Goal: Contribute content: Contribute content

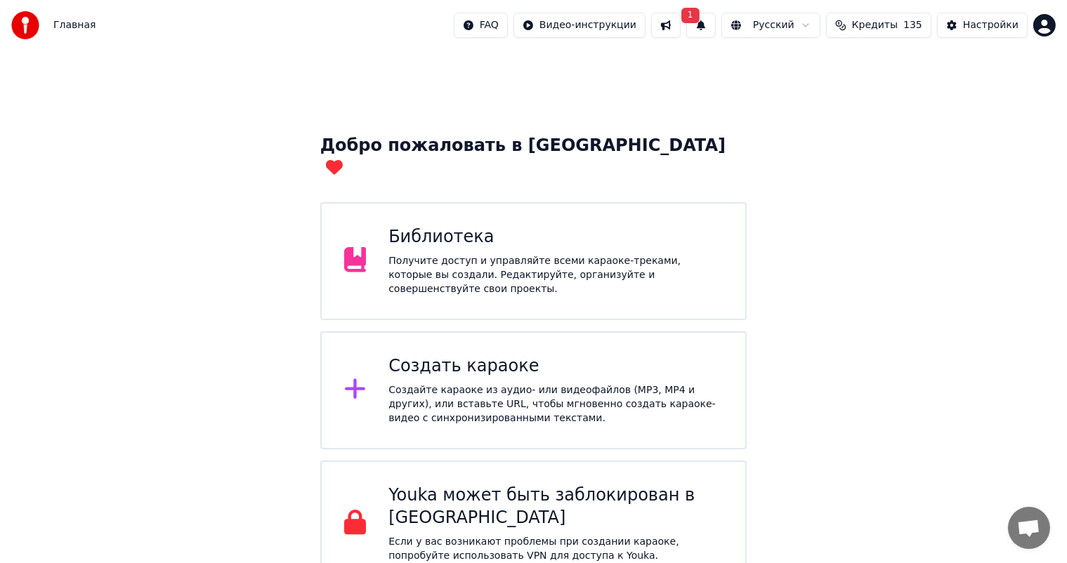
click at [477, 254] on div "Получите доступ и управляйте всеми караоке-треками, которые вы создали. Редакти…" at bounding box center [555, 275] width 334 height 42
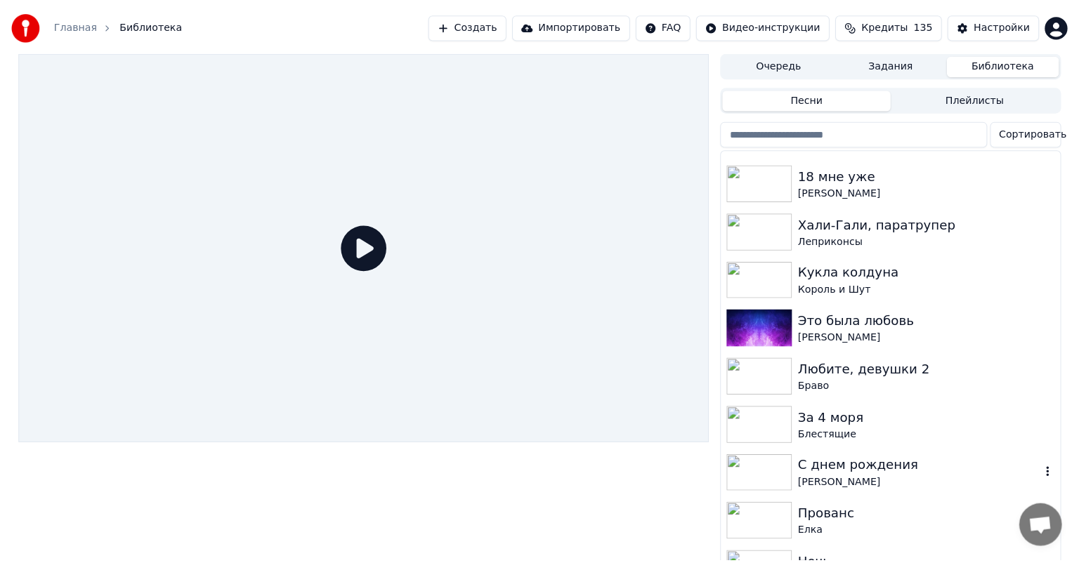
scroll to position [174, 0]
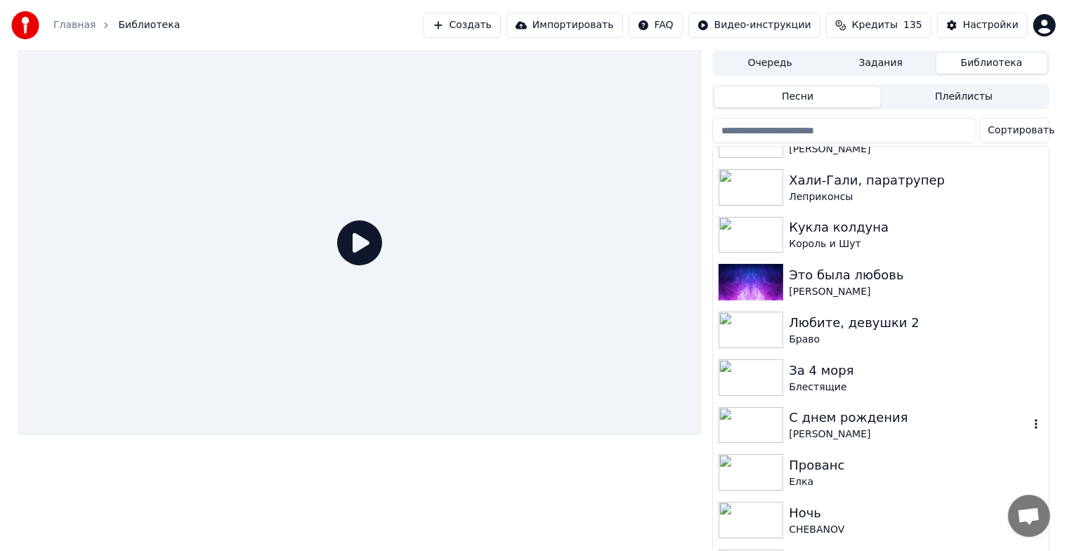
click at [868, 430] on div "[PERSON_NAME]" at bounding box center [908, 435] width 239 height 14
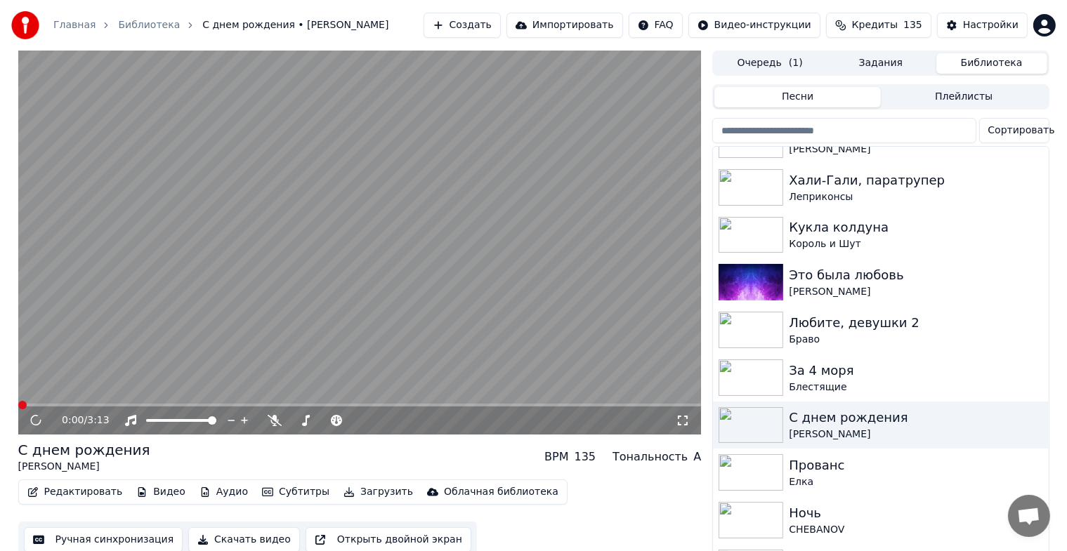
click at [358, 259] on video at bounding box center [359, 243] width 683 height 384
click at [86, 490] on button "Редактировать" at bounding box center [75, 492] width 107 height 20
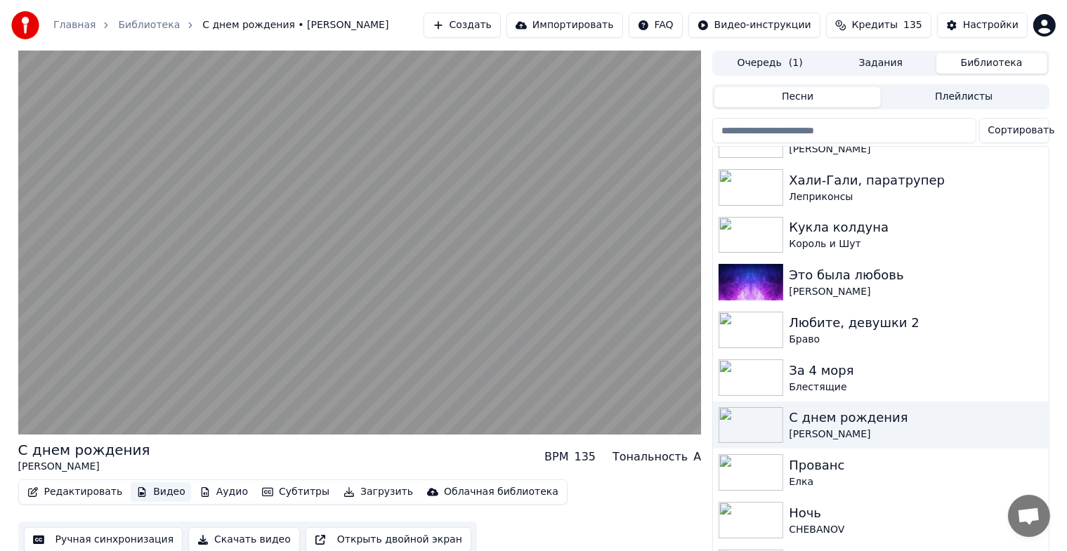
click at [159, 491] on button "Видео" at bounding box center [161, 492] width 60 height 20
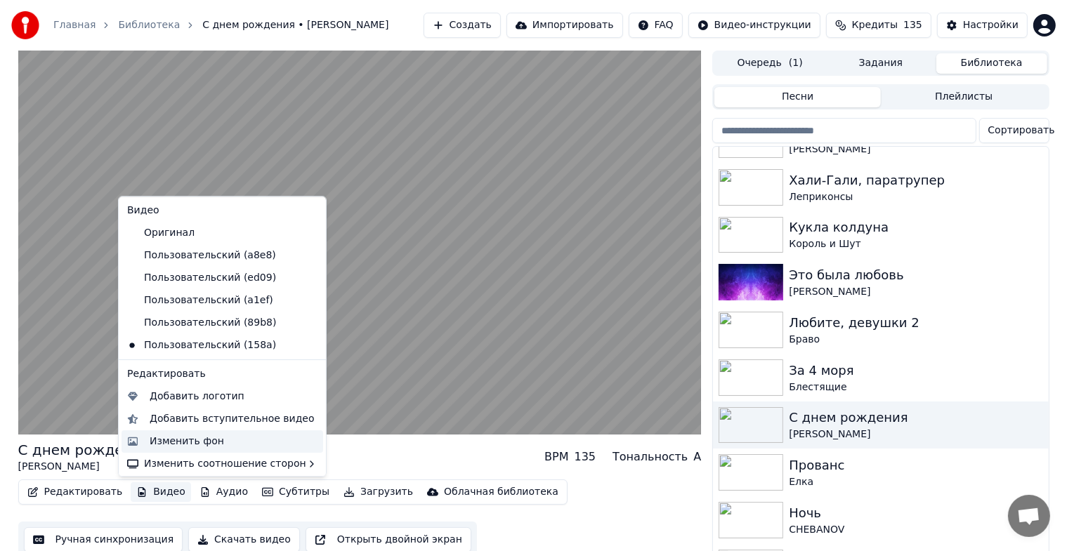
click at [187, 436] on div "Изменить фон" at bounding box center [187, 442] width 74 height 14
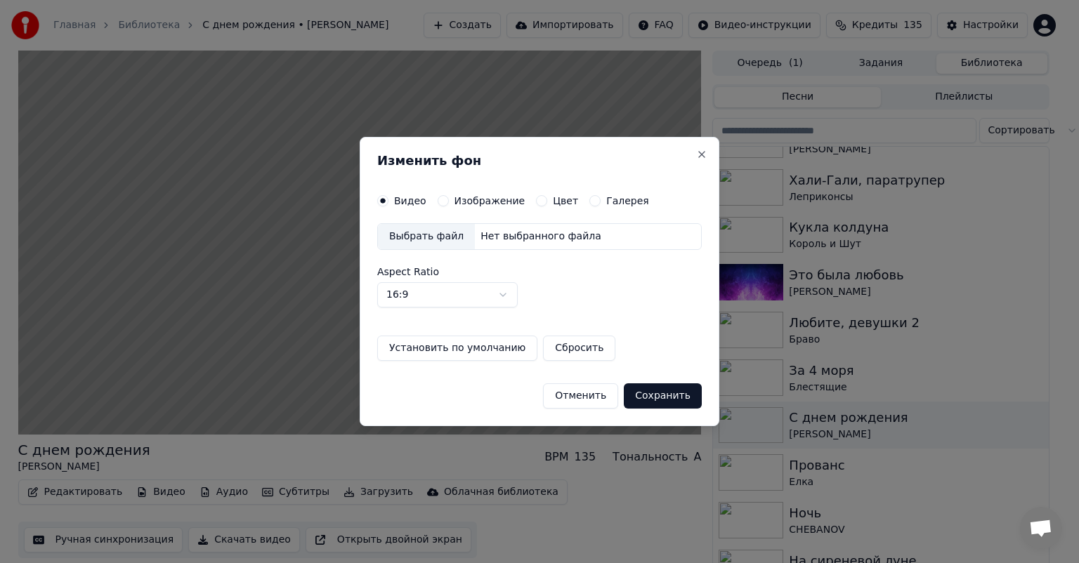
click at [463, 202] on label "Изображение" at bounding box center [489, 201] width 71 height 10
click at [449, 202] on button "Изображение" at bounding box center [442, 200] width 11 height 11
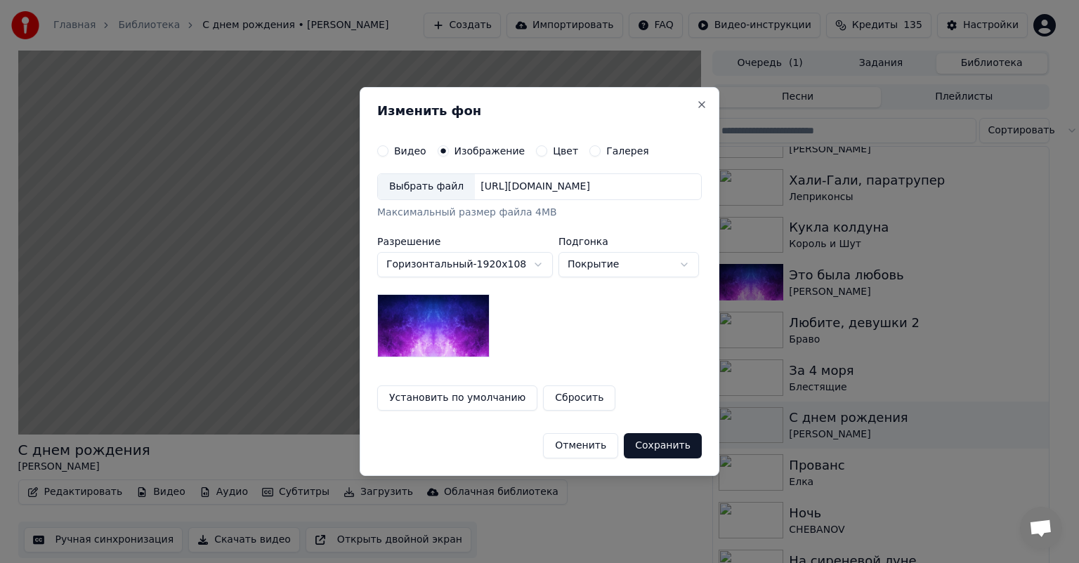
click at [431, 188] on div "Выбрать файл" at bounding box center [426, 186] width 97 height 25
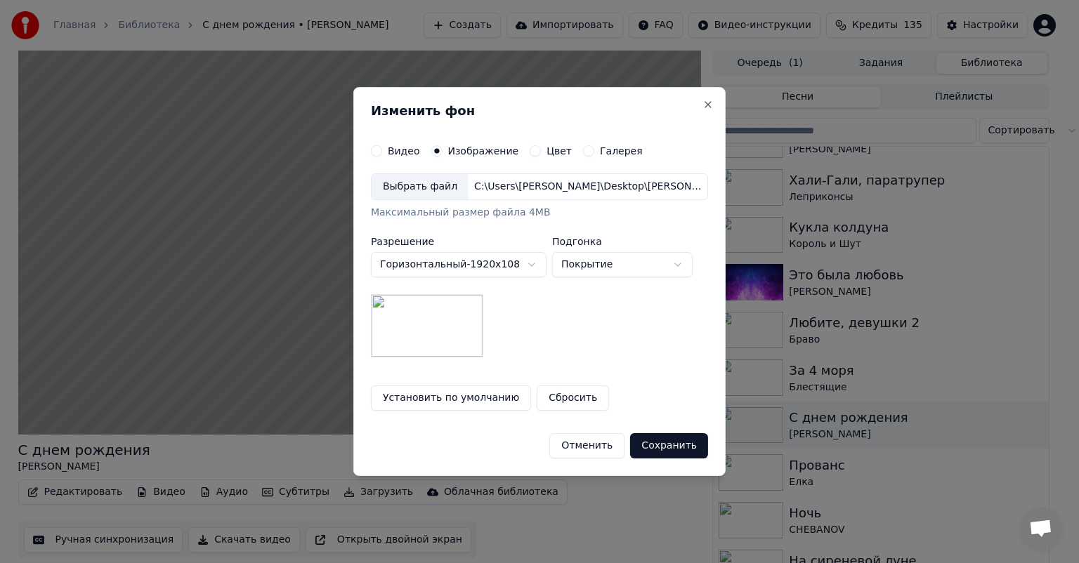
click at [656, 447] on button "Сохранить" at bounding box center [669, 445] width 78 height 25
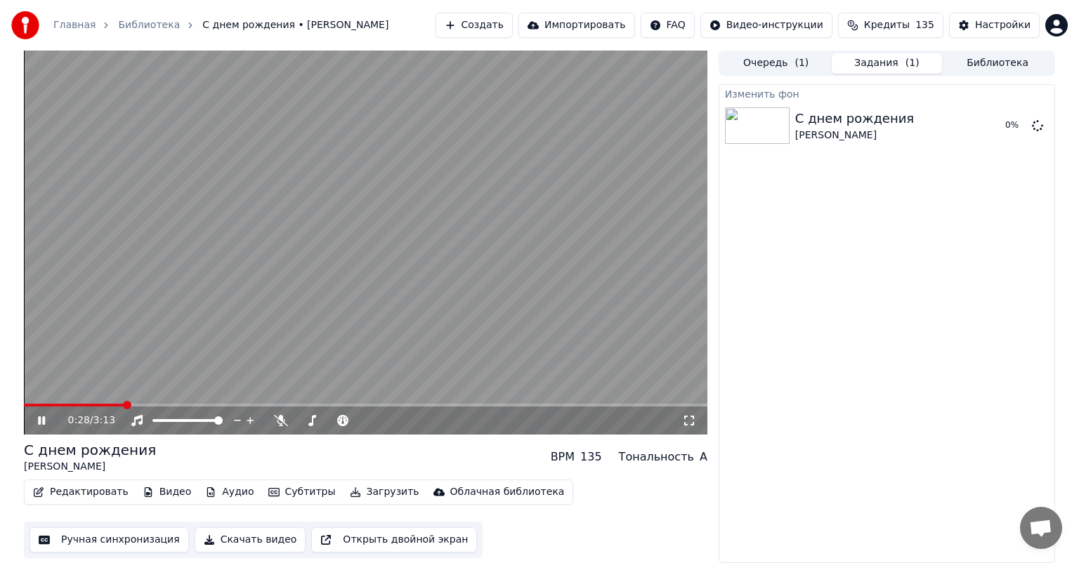
click at [38, 423] on icon at bounding box center [41, 420] width 7 height 8
click at [237, 343] on video at bounding box center [365, 243] width 683 height 384
click at [251, 321] on video at bounding box center [365, 243] width 683 height 384
click at [147, 501] on button "Видео" at bounding box center [167, 492] width 60 height 20
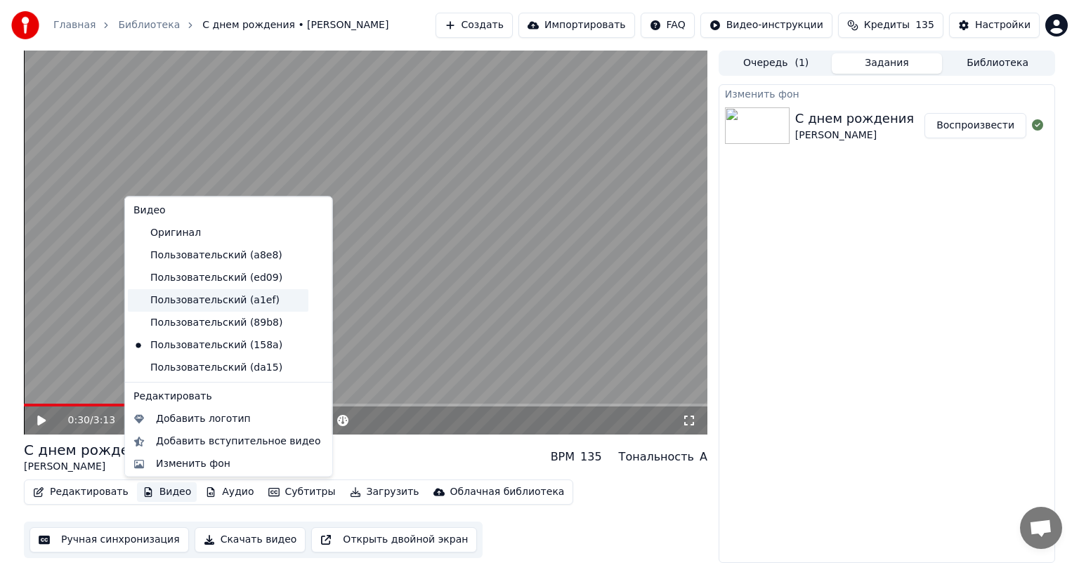
scroll to position [24, 0]
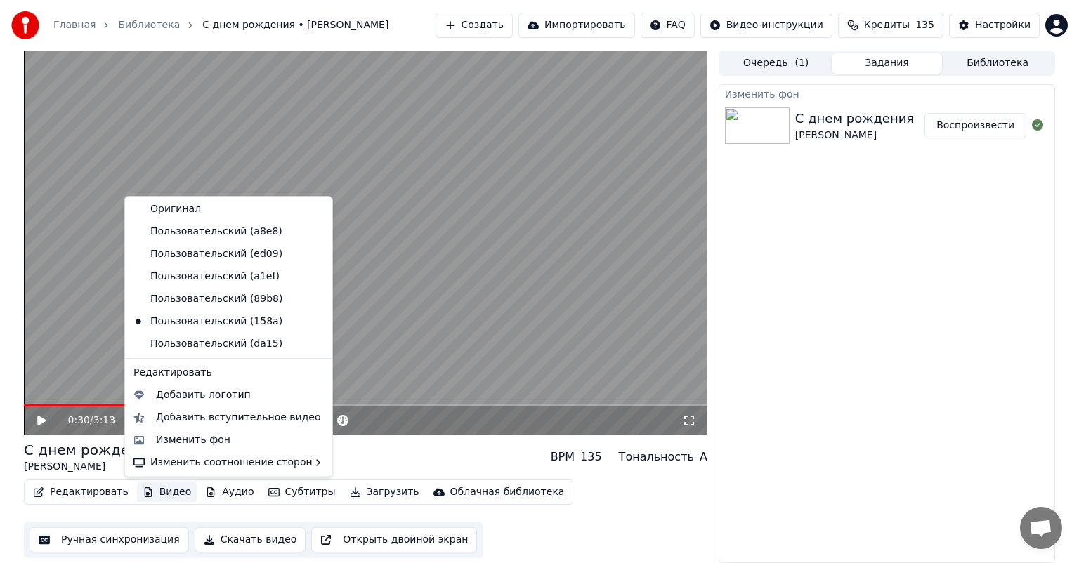
click at [313, 230] on icon at bounding box center [318, 231] width 10 height 11
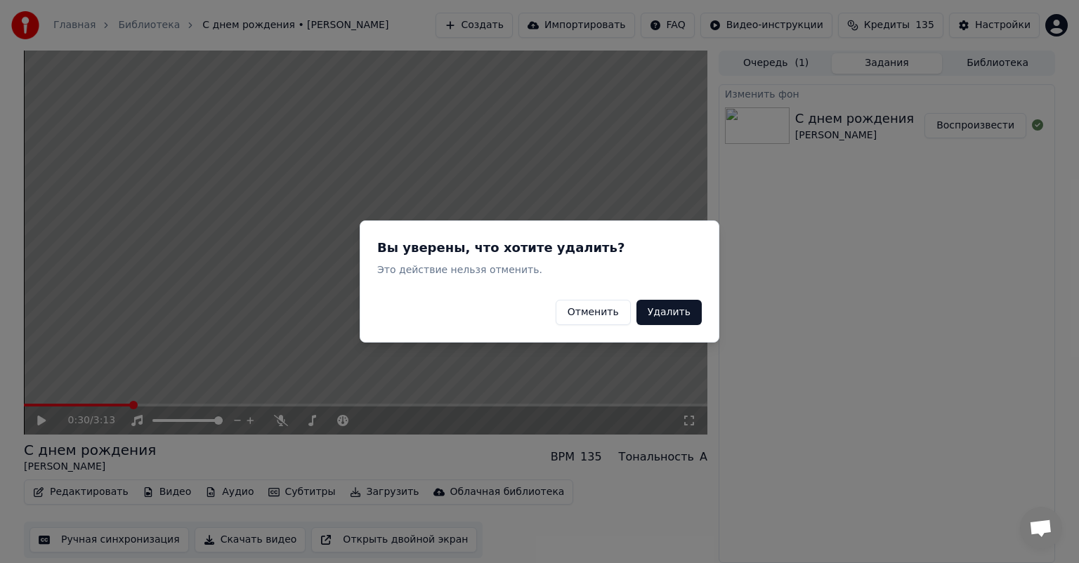
click at [606, 308] on button "Отменить" at bounding box center [592, 312] width 75 height 25
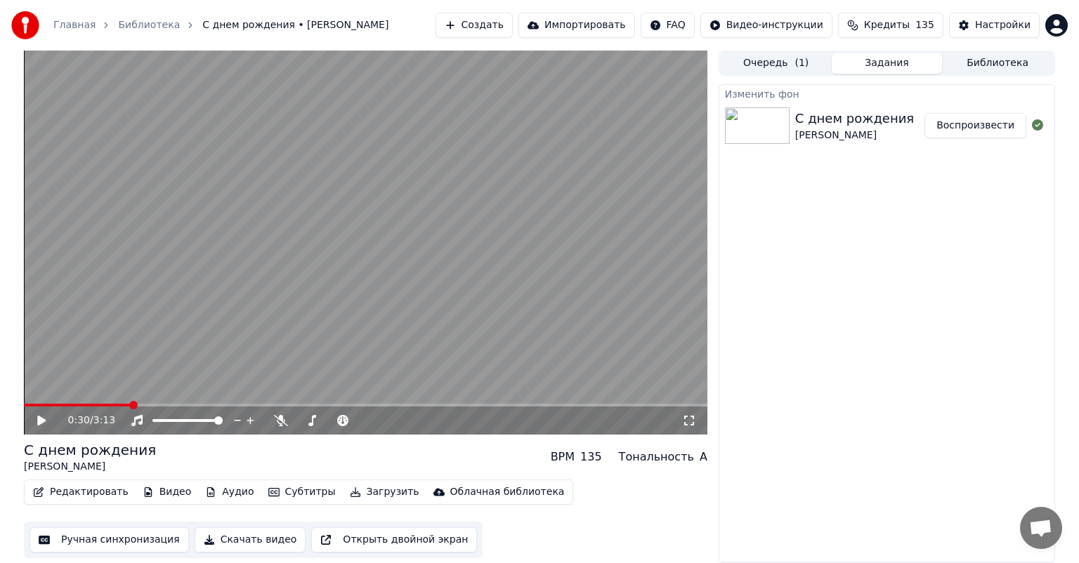
click at [161, 488] on button "Видео" at bounding box center [167, 492] width 60 height 20
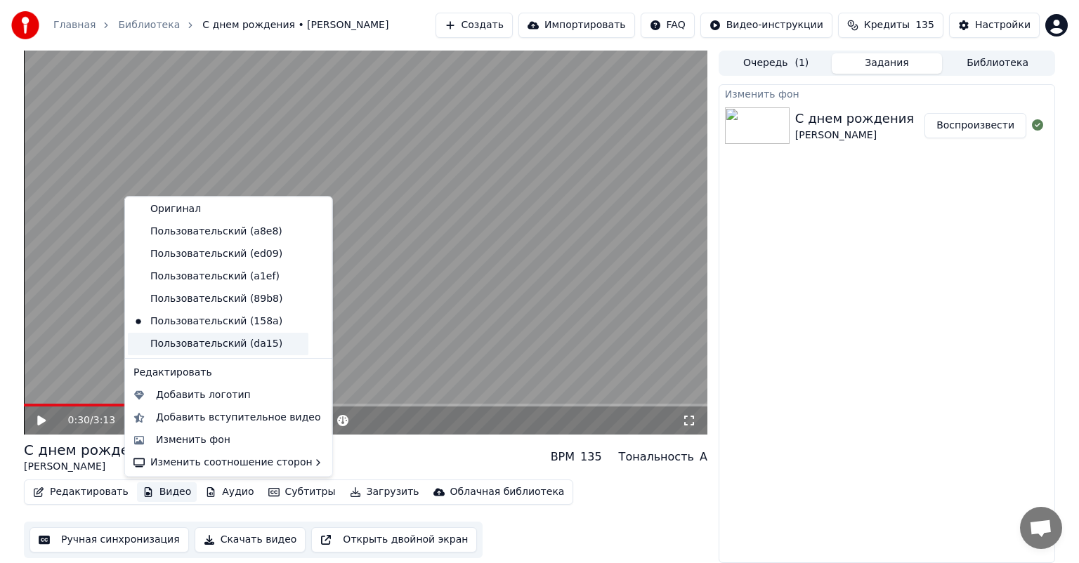
click at [250, 346] on div "Пользовательский (da15)" at bounding box center [218, 344] width 180 height 22
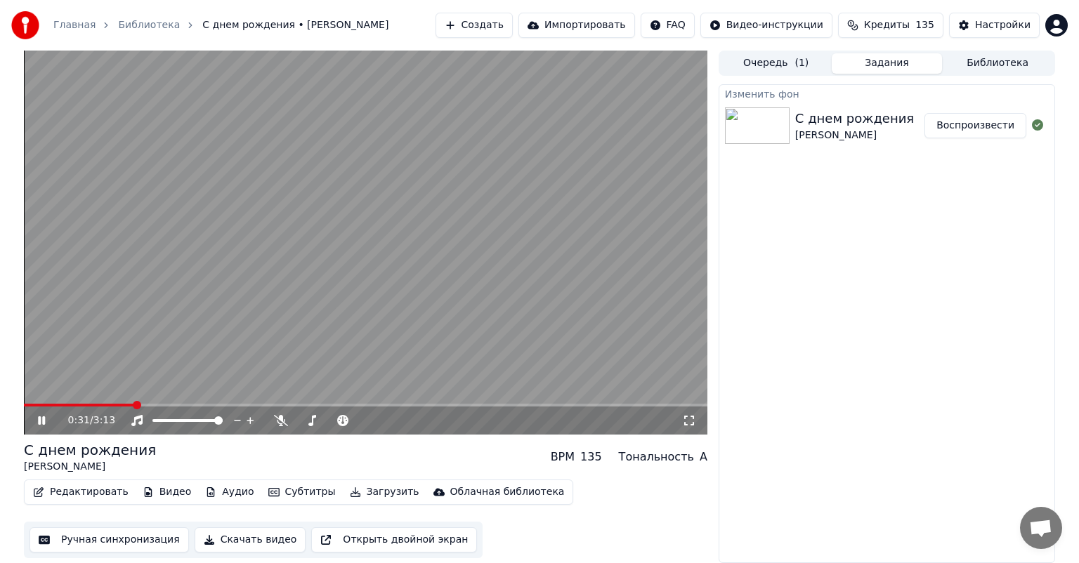
click at [374, 270] on video at bounding box center [365, 243] width 683 height 384
click at [145, 495] on button "Видео" at bounding box center [167, 492] width 60 height 20
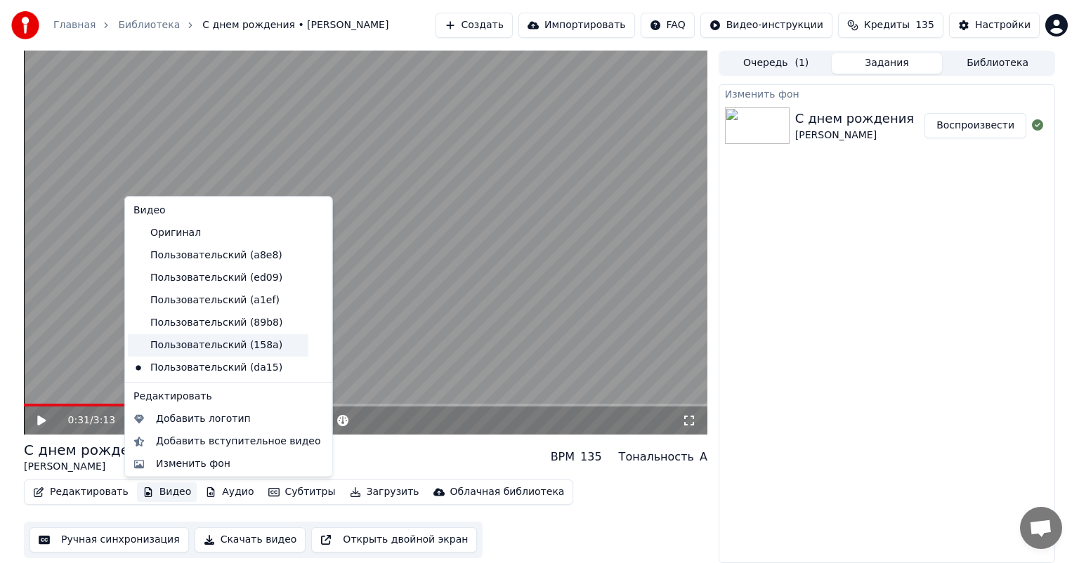
click at [221, 348] on div "Пользовательский (158a)" at bounding box center [218, 345] width 180 height 22
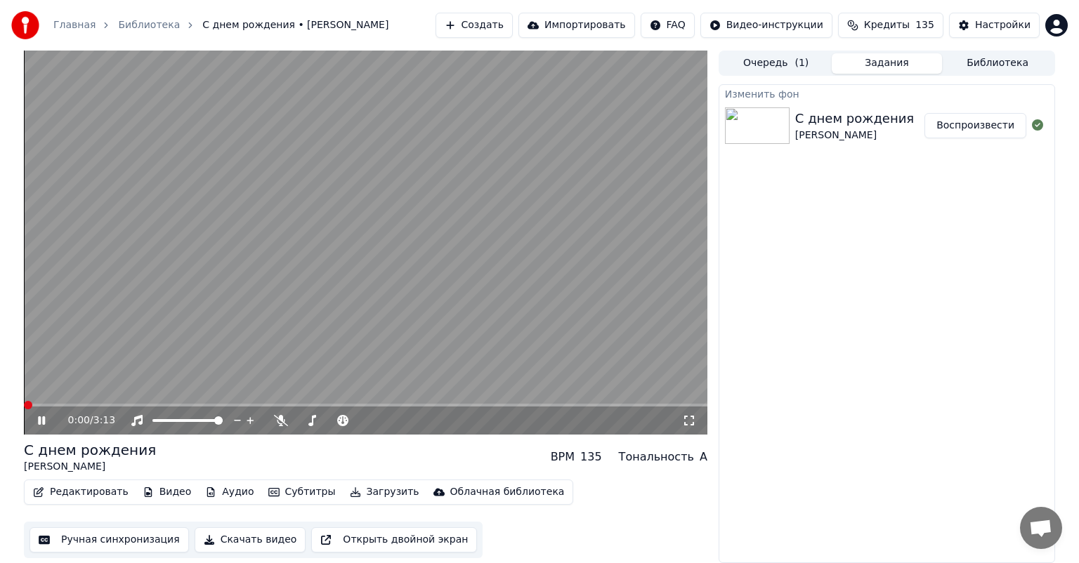
click at [143, 484] on button "Видео" at bounding box center [167, 492] width 60 height 20
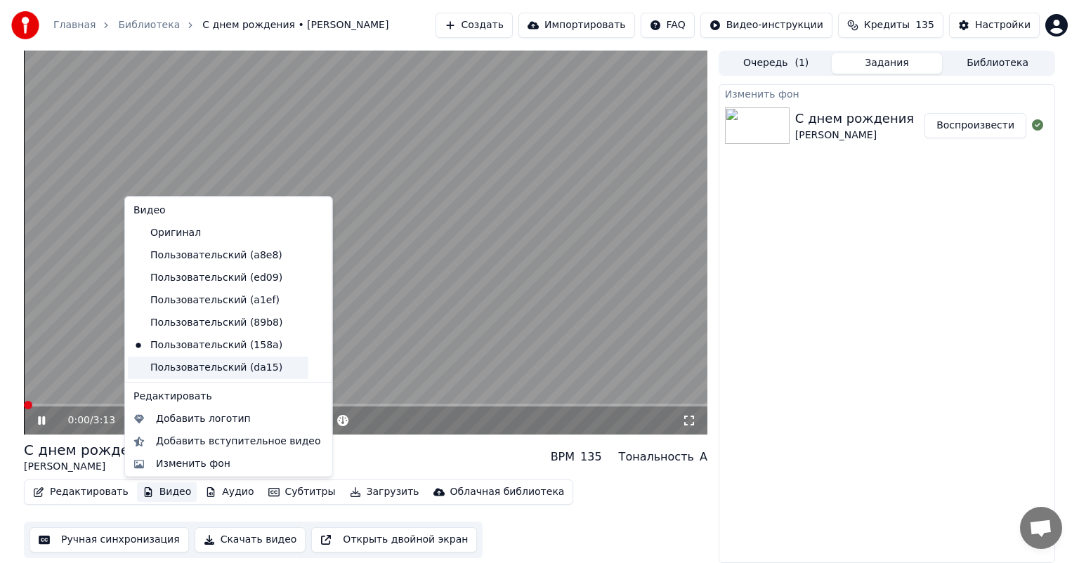
click at [173, 379] on div "Пользовательский (da15)" at bounding box center [218, 368] width 180 height 22
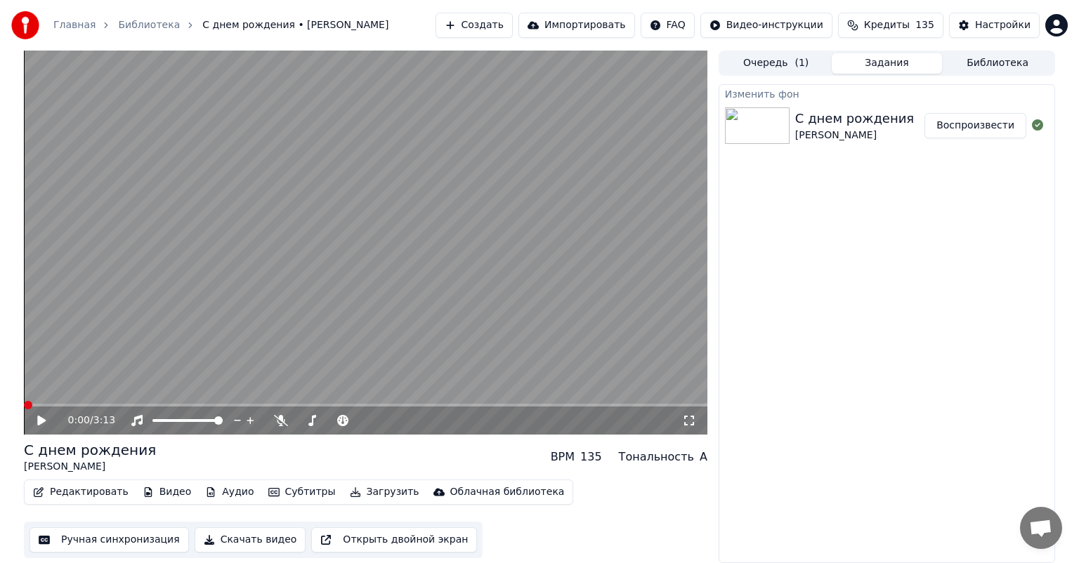
click at [470, 189] on video at bounding box center [365, 243] width 683 height 384
click at [503, 366] on video at bounding box center [365, 243] width 683 height 384
click at [683, 416] on icon at bounding box center [689, 420] width 14 height 11
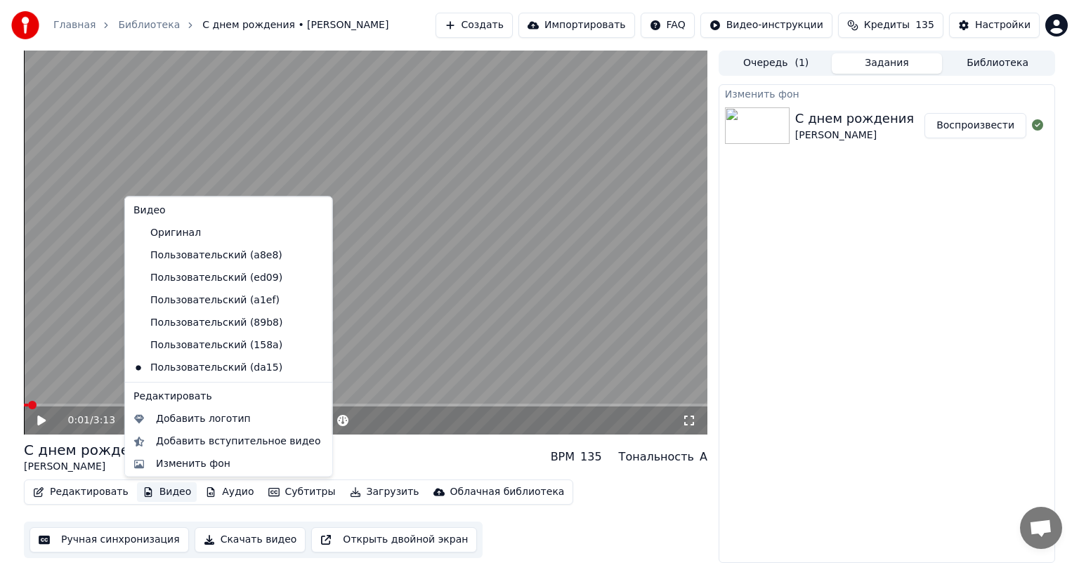
click at [154, 492] on button "Видео" at bounding box center [167, 492] width 60 height 20
click at [190, 340] on div "Пользовательский (158a)" at bounding box center [218, 345] width 180 height 22
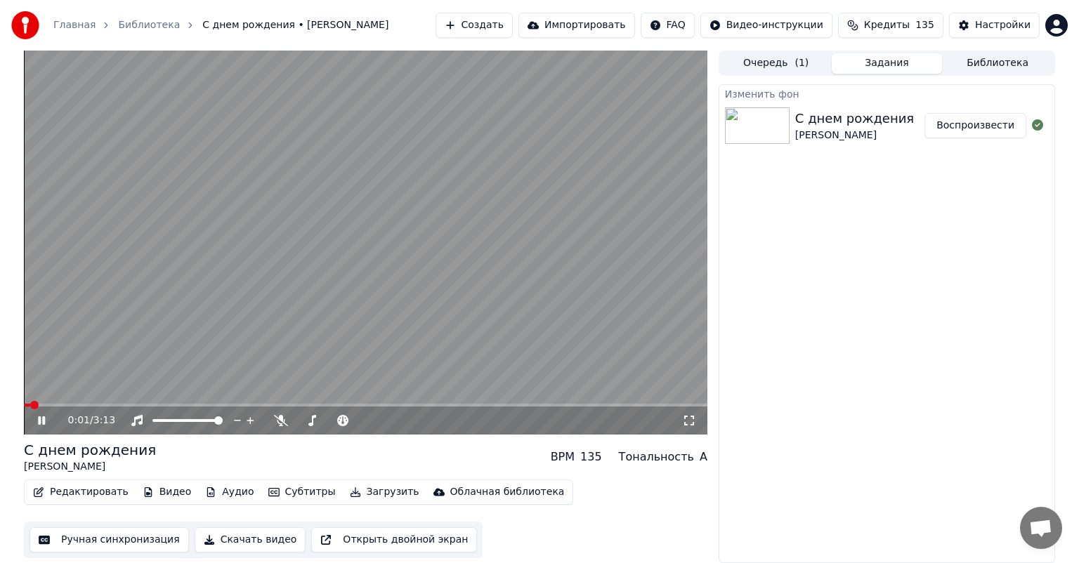
click at [192, 334] on video at bounding box center [365, 243] width 683 height 384
click at [147, 494] on button "Видео" at bounding box center [167, 492] width 60 height 20
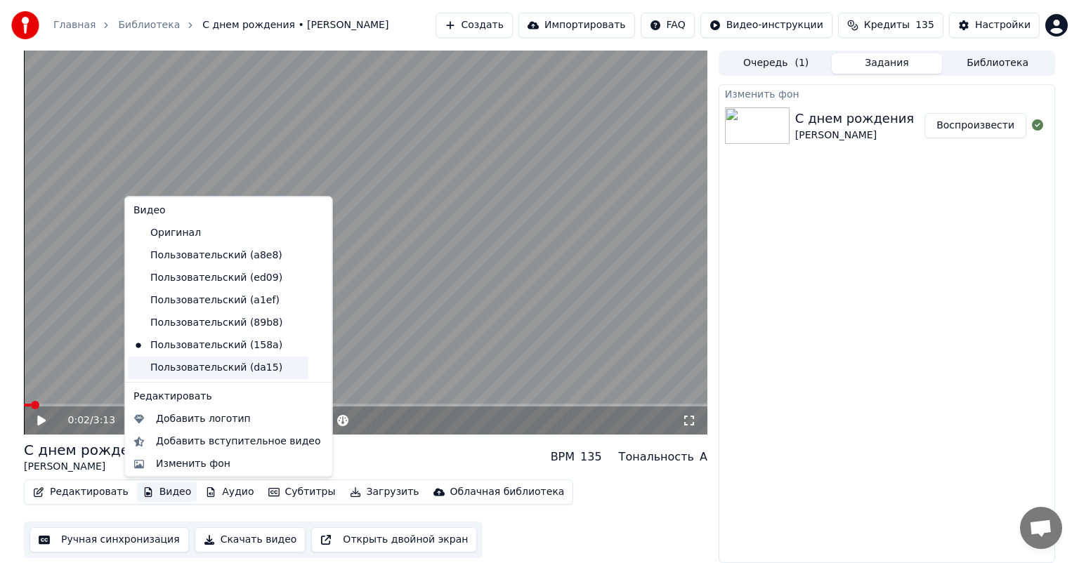
click at [181, 371] on div "Пользовательский (da15)" at bounding box center [218, 368] width 180 height 22
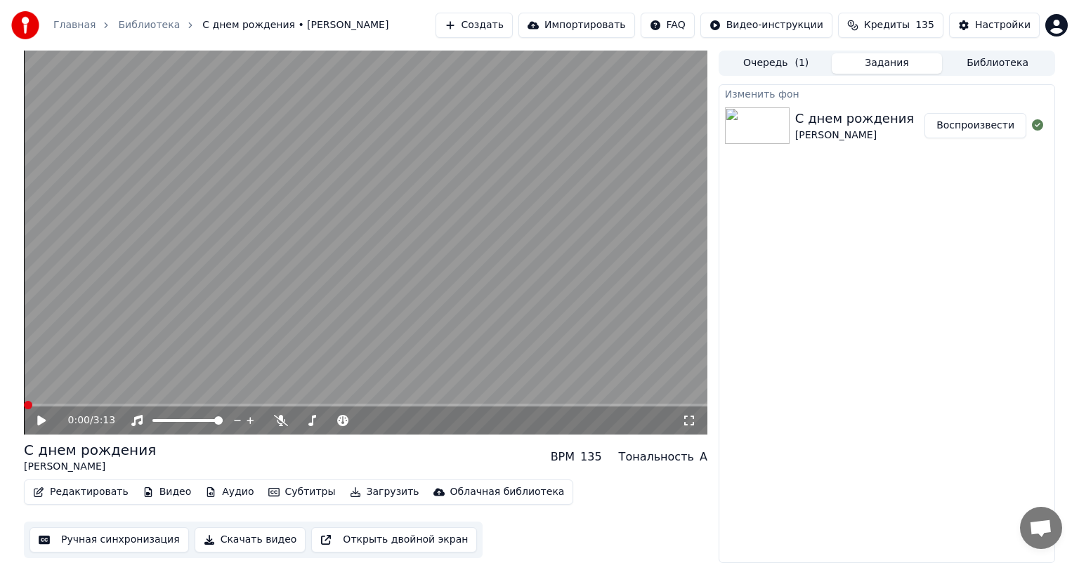
click at [258, 304] on video at bounding box center [365, 243] width 683 height 384
click at [406, 279] on video at bounding box center [365, 243] width 683 height 384
click at [358, 489] on button "Загрузить" at bounding box center [384, 492] width 81 height 20
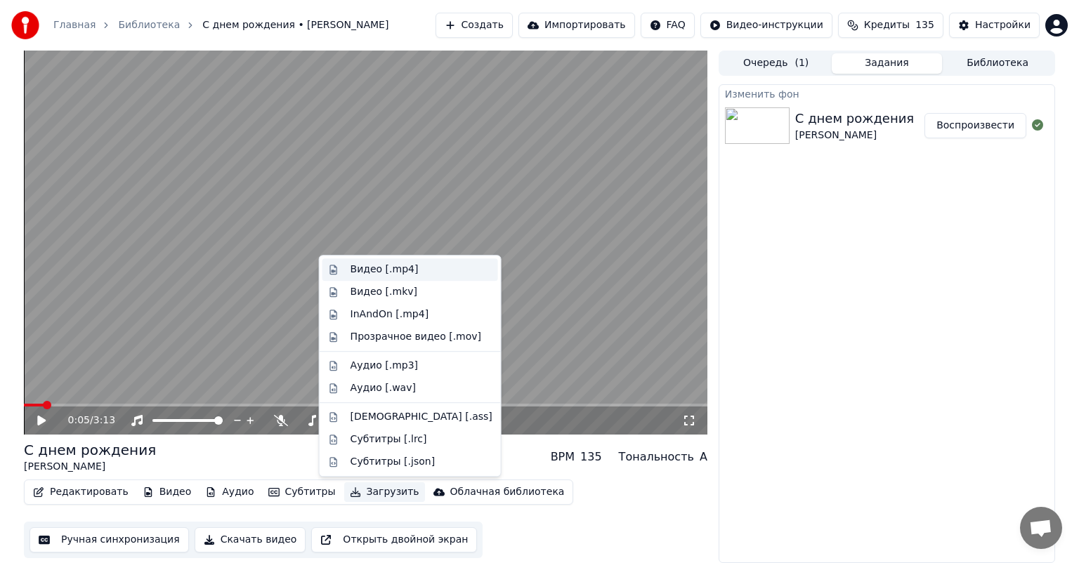
click at [376, 267] on div "Видео [.mp4]" at bounding box center [384, 270] width 68 height 14
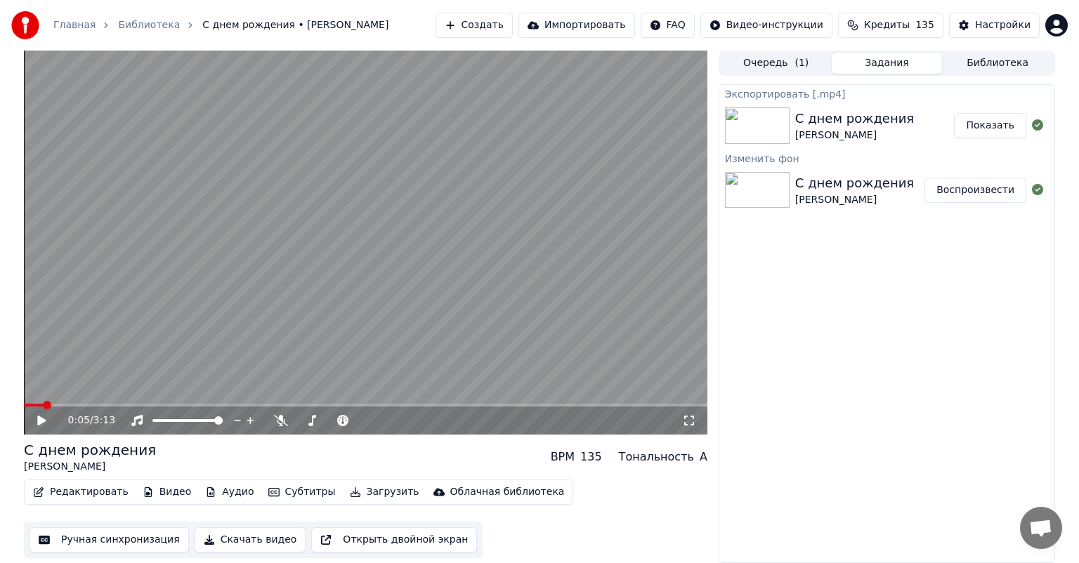
click at [988, 129] on button "Показать" at bounding box center [990, 125] width 72 height 25
click at [155, 489] on button "Видео" at bounding box center [167, 492] width 60 height 20
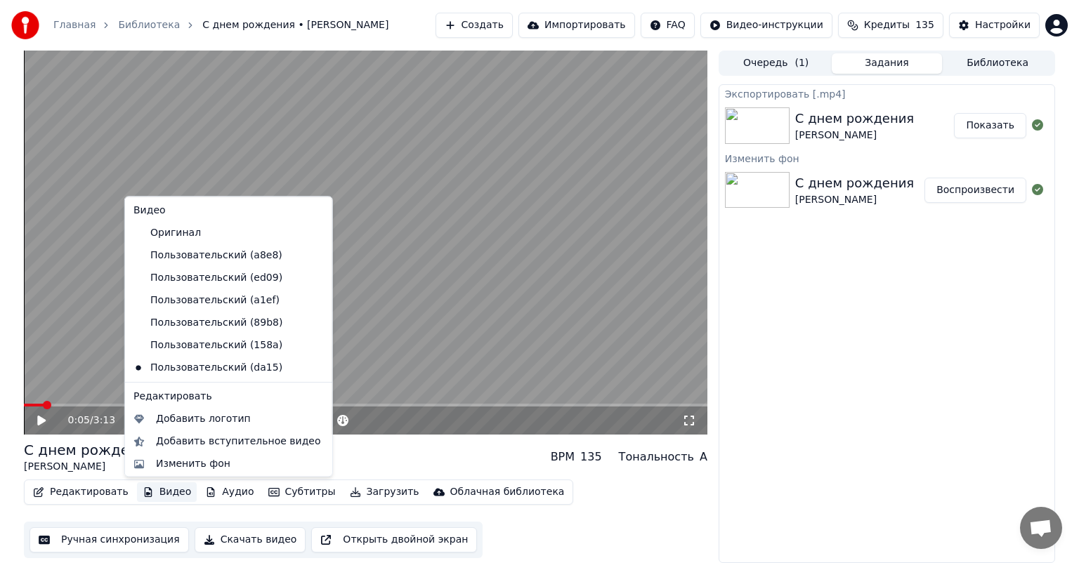
click at [313, 255] on icon at bounding box center [320, 255] width 15 height 11
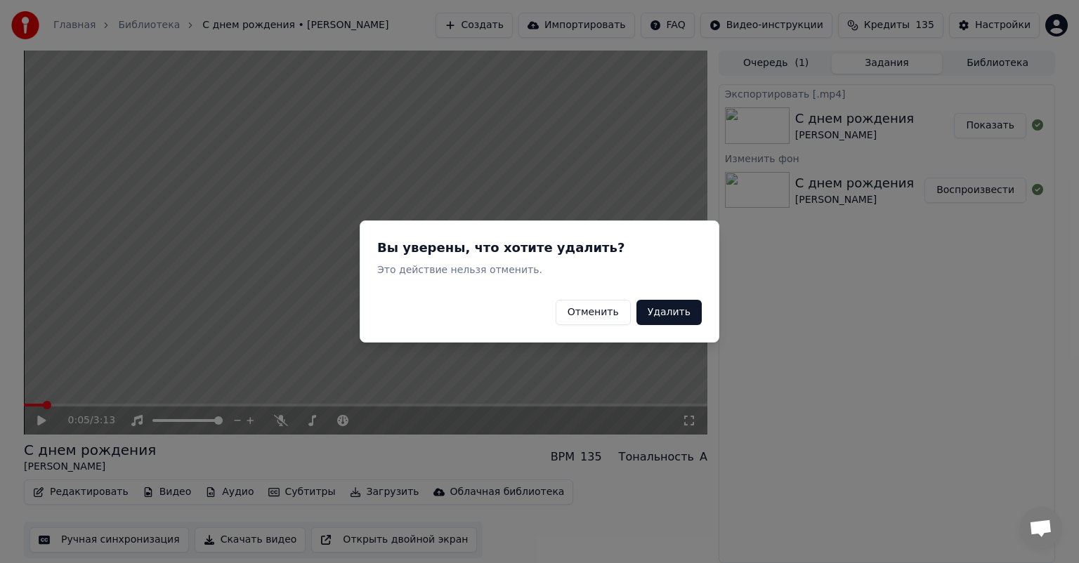
click at [663, 314] on button "Удалить" at bounding box center [668, 312] width 65 height 25
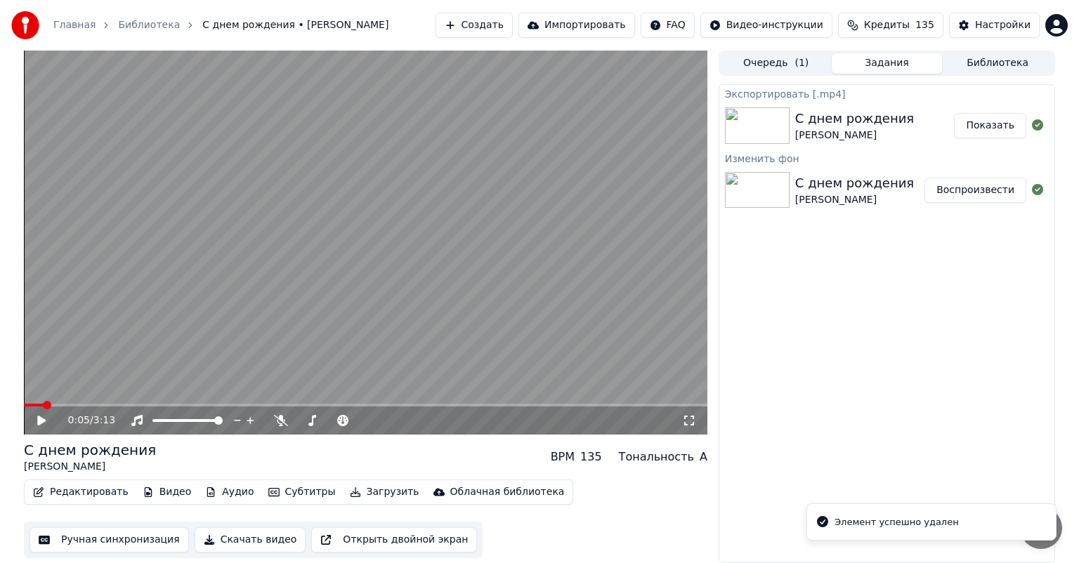
click at [150, 490] on button "Видео" at bounding box center [167, 492] width 60 height 20
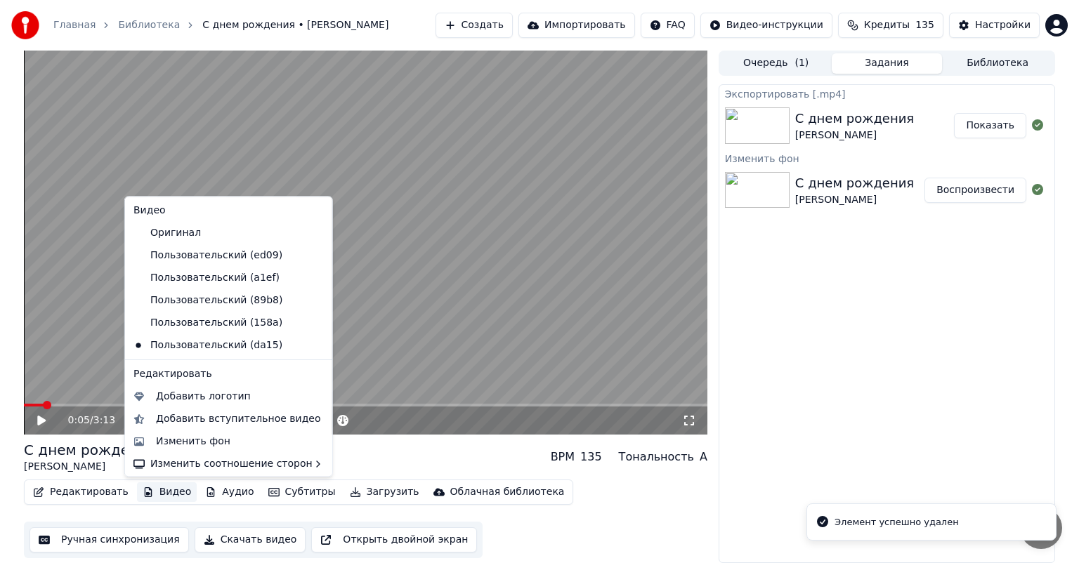
click at [313, 255] on icon at bounding box center [318, 255] width 10 height 11
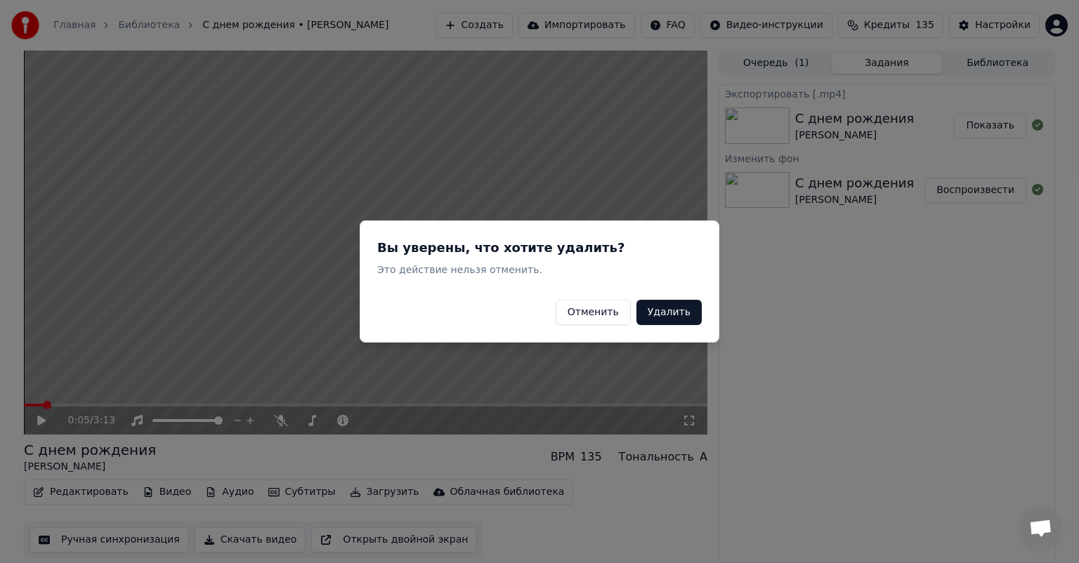
click at [675, 309] on button "Удалить" at bounding box center [668, 312] width 65 height 25
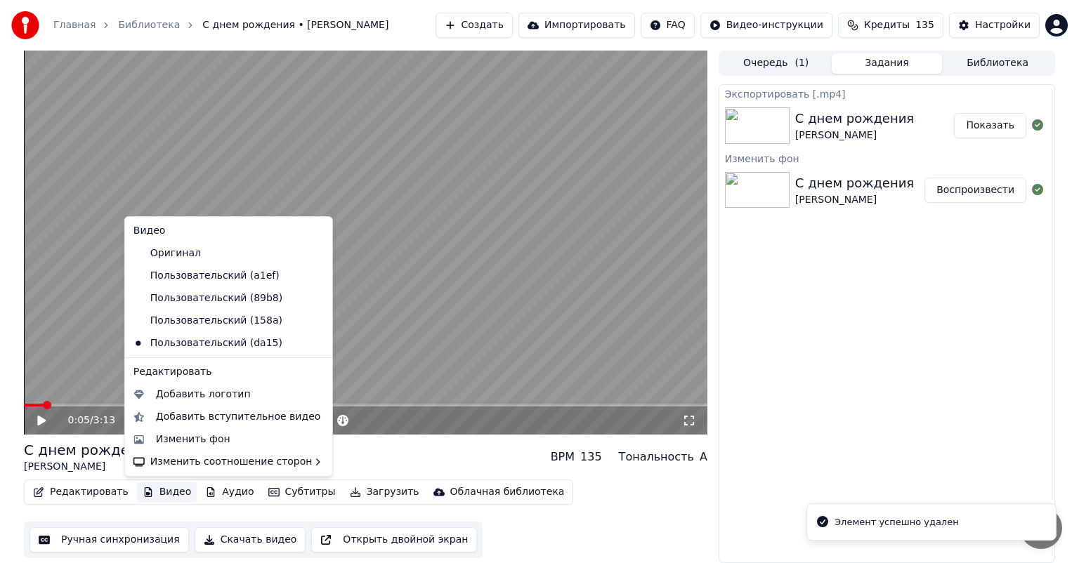
click at [137, 482] on button "Видео" at bounding box center [167, 492] width 60 height 20
click at [313, 253] on icon at bounding box center [320, 253] width 15 height 11
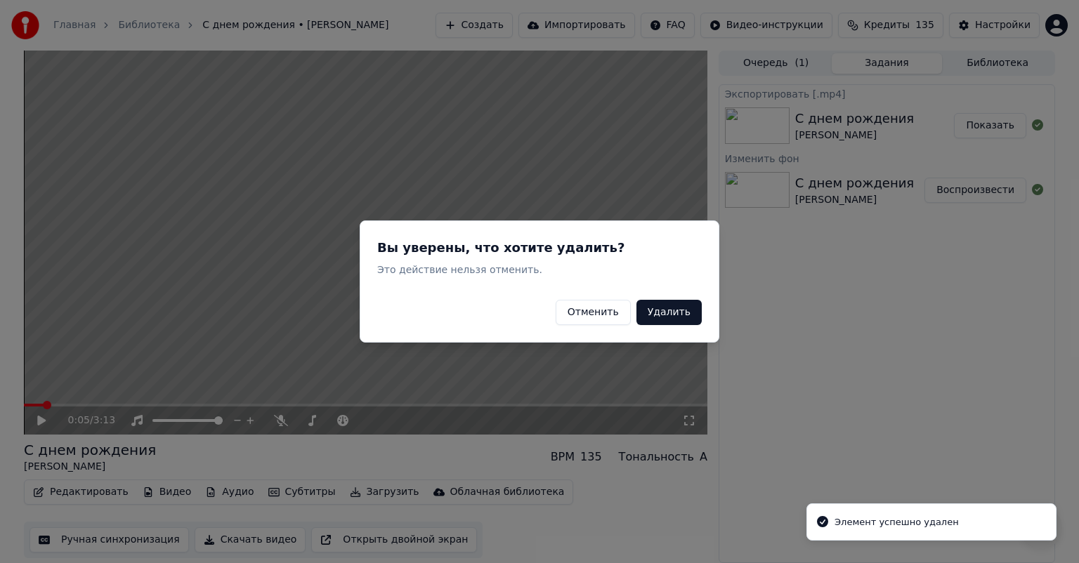
click at [684, 315] on button "Удалить" at bounding box center [668, 312] width 65 height 25
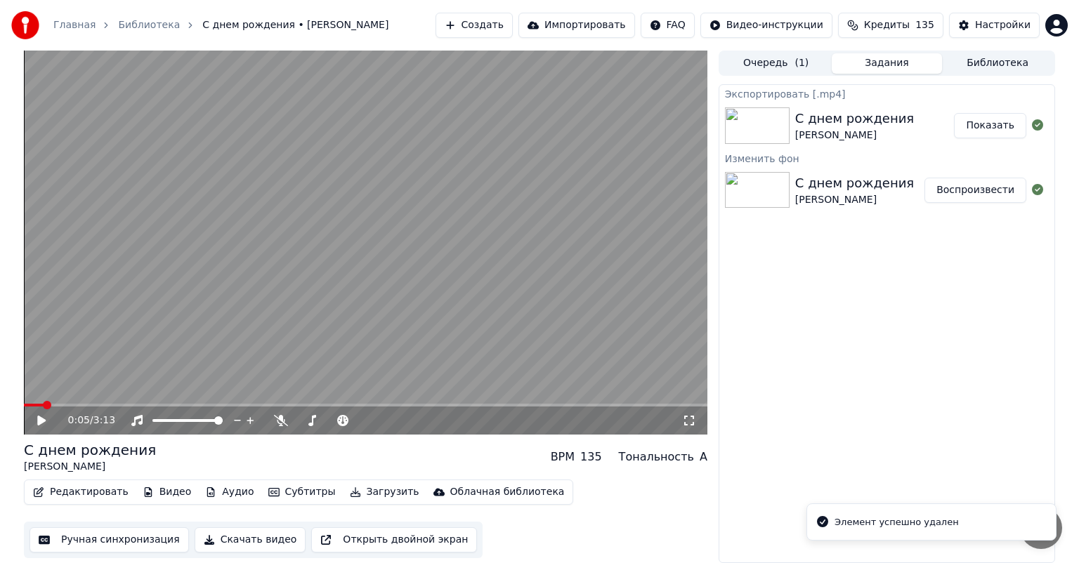
click at [152, 493] on button "Видео" at bounding box center [167, 492] width 60 height 20
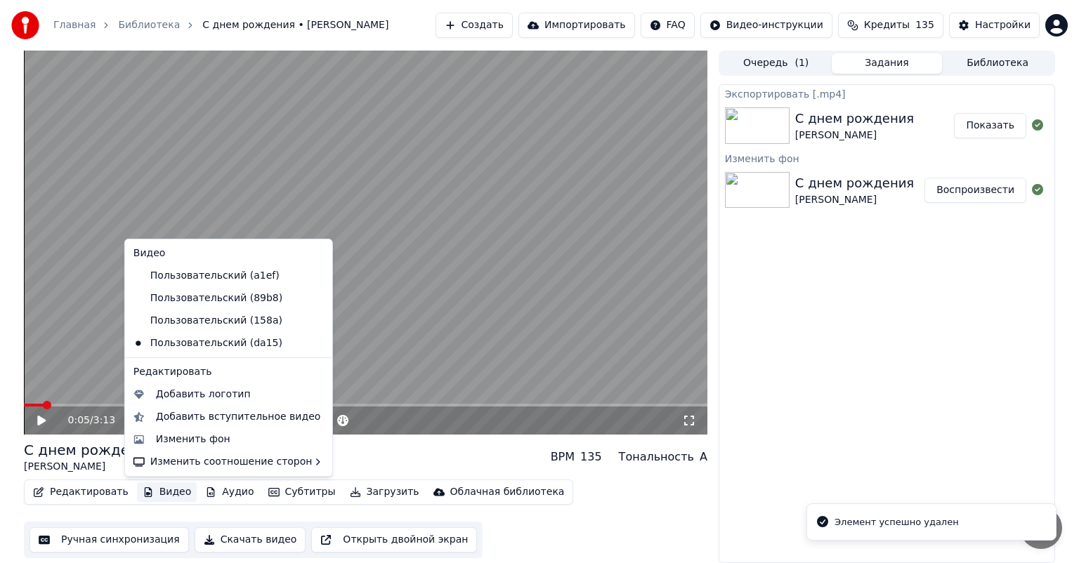
click at [298, 268] on div "Пользовательский (a1ef)" at bounding box center [229, 276] width 202 height 22
click at [313, 273] on icon at bounding box center [320, 275] width 15 height 11
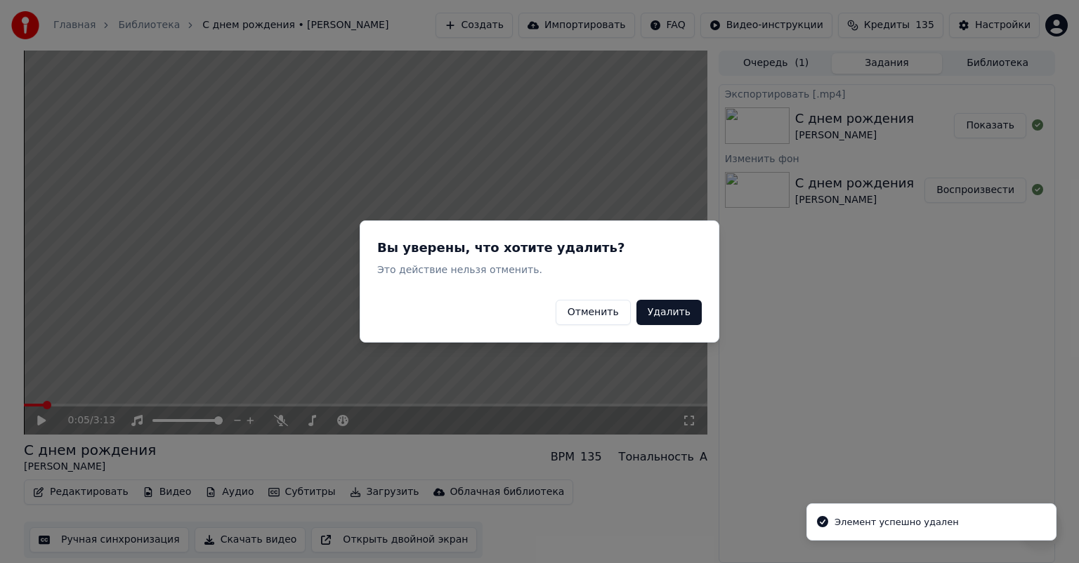
click at [667, 322] on button "Удалить" at bounding box center [668, 312] width 65 height 25
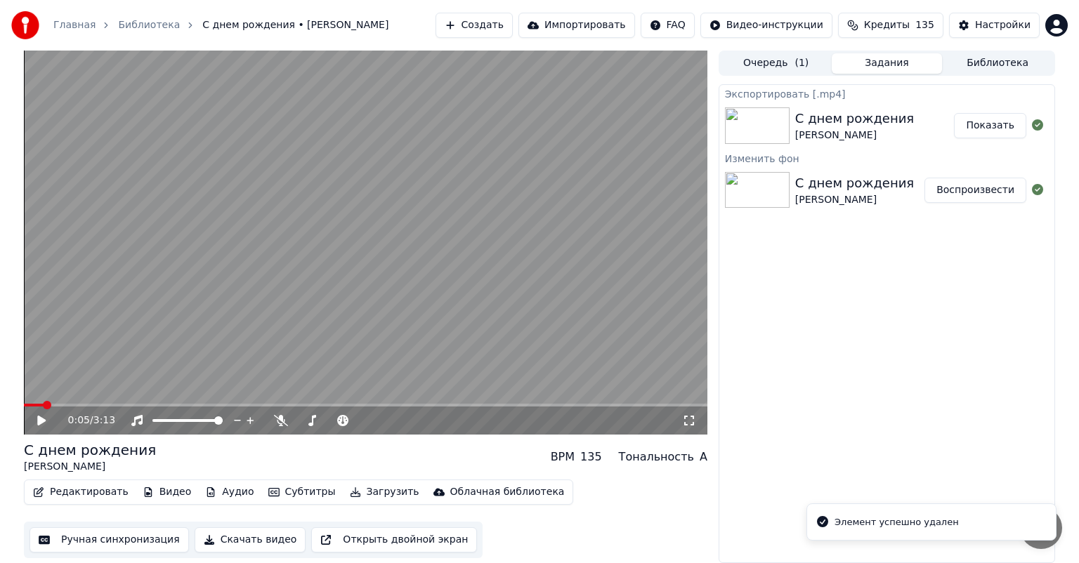
click at [159, 488] on button "Видео" at bounding box center [167, 492] width 60 height 20
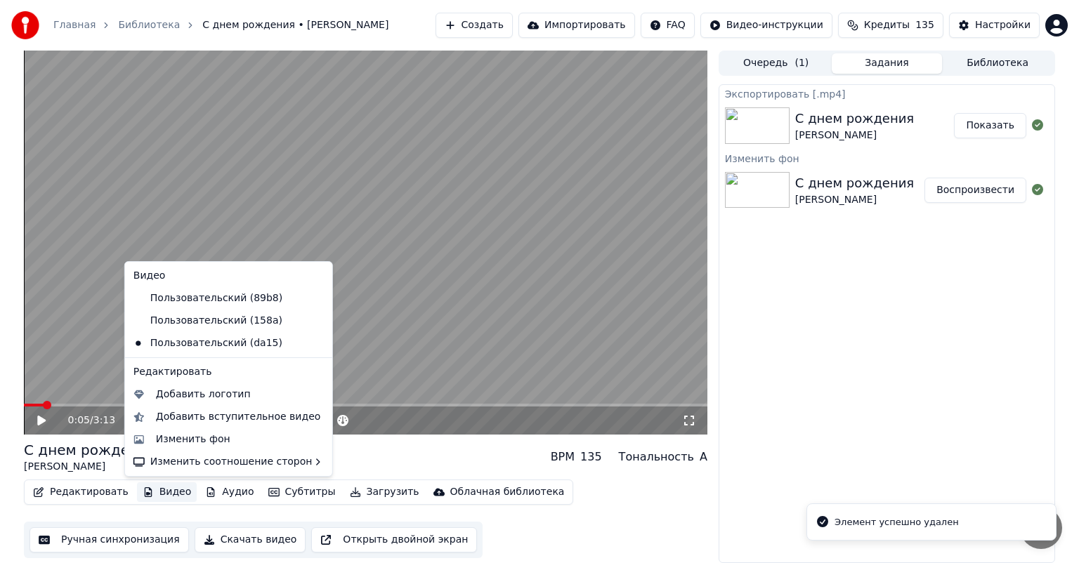
click at [313, 296] on icon at bounding box center [320, 298] width 15 height 11
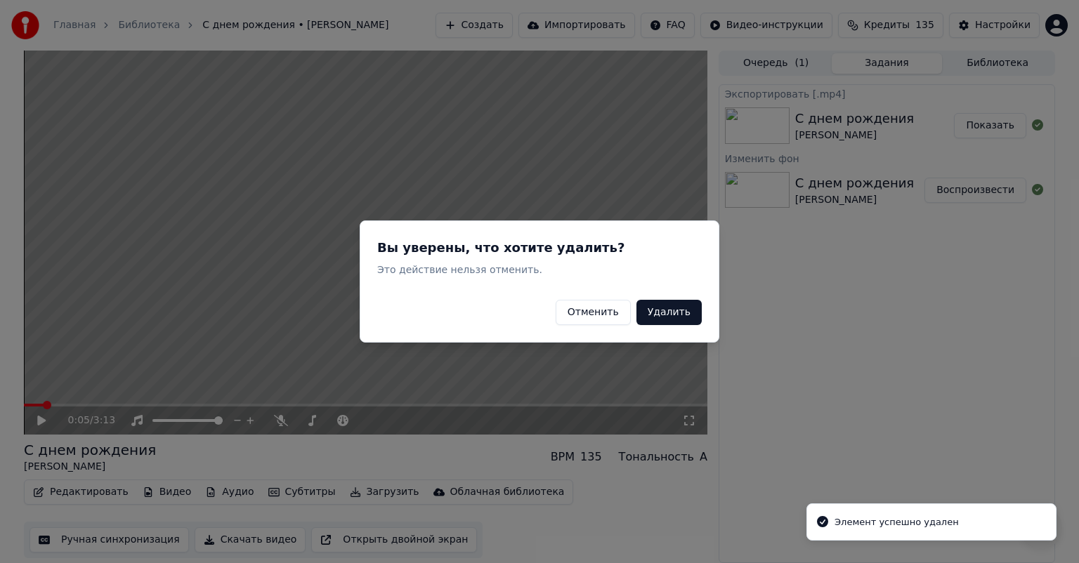
click at [668, 306] on button "Удалить" at bounding box center [668, 312] width 65 height 25
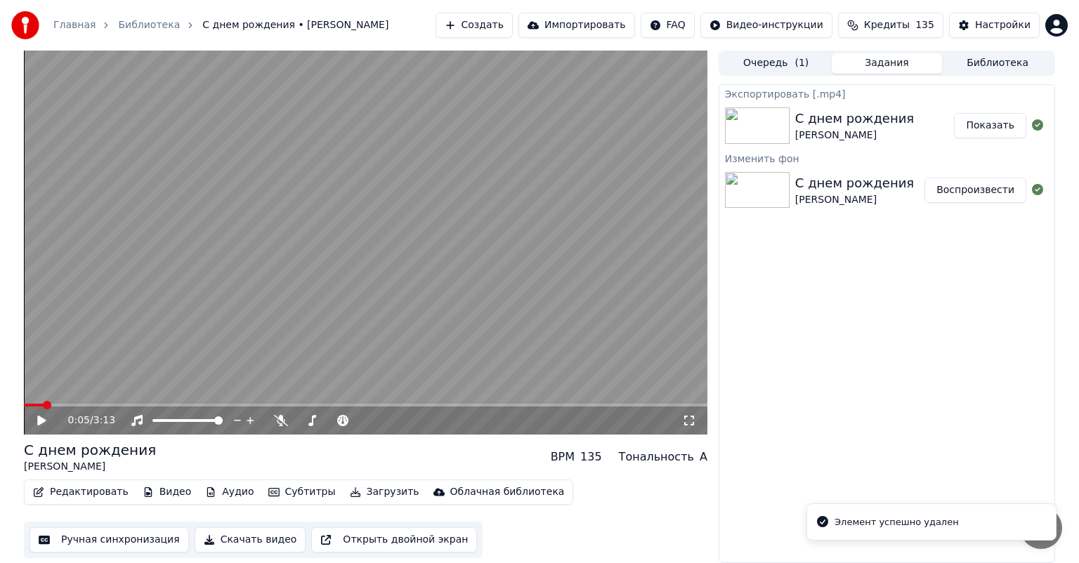
click at [160, 492] on button "Видео" at bounding box center [167, 492] width 60 height 20
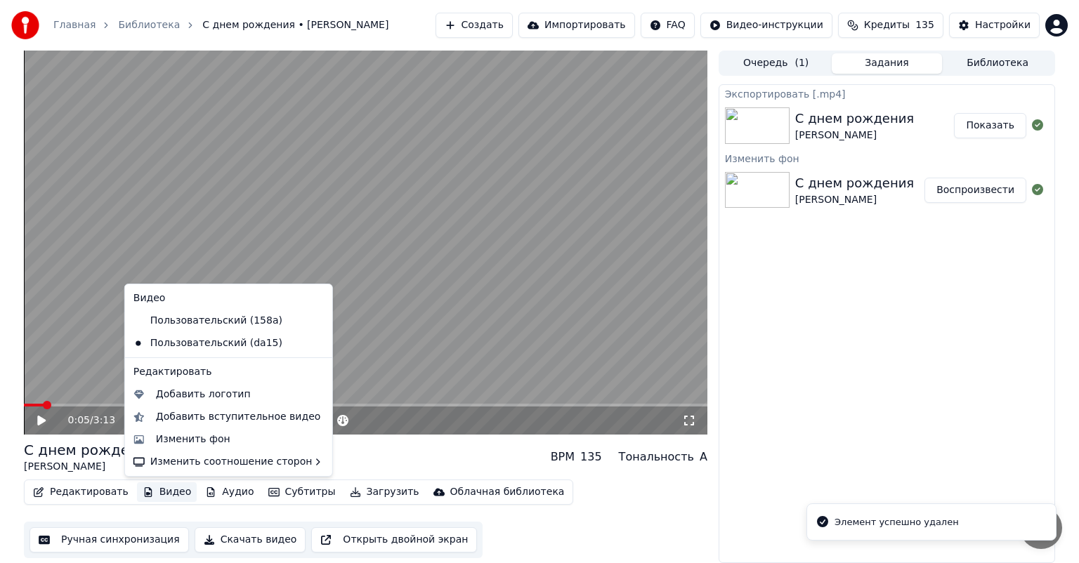
click at [313, 318] on icon at bounding box center [320, 320] width 15 height 11
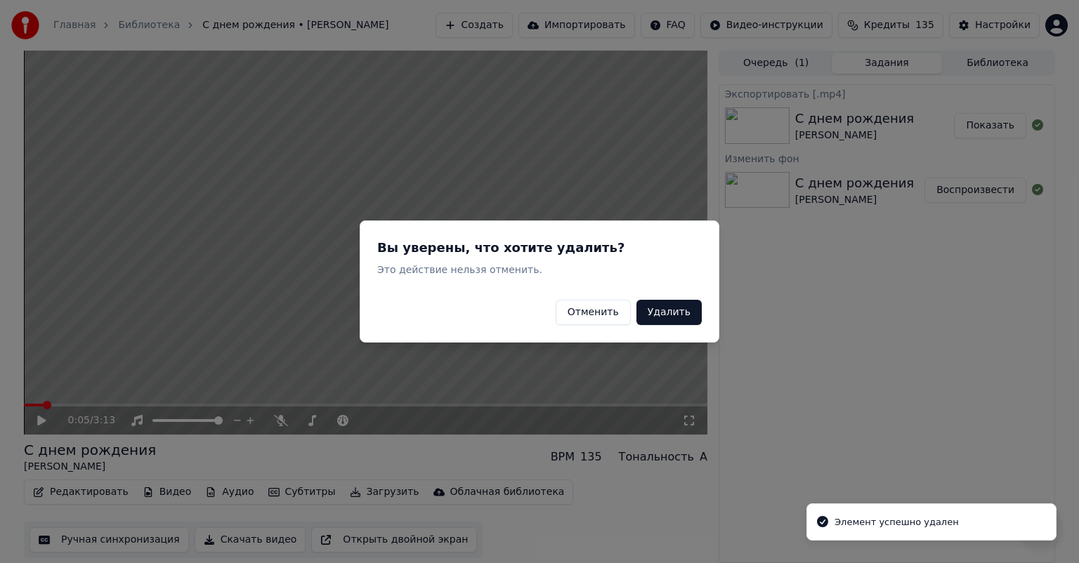
click at [659, 309] on button "Удалить" at bounding box center [668, 312] width 65 height 25
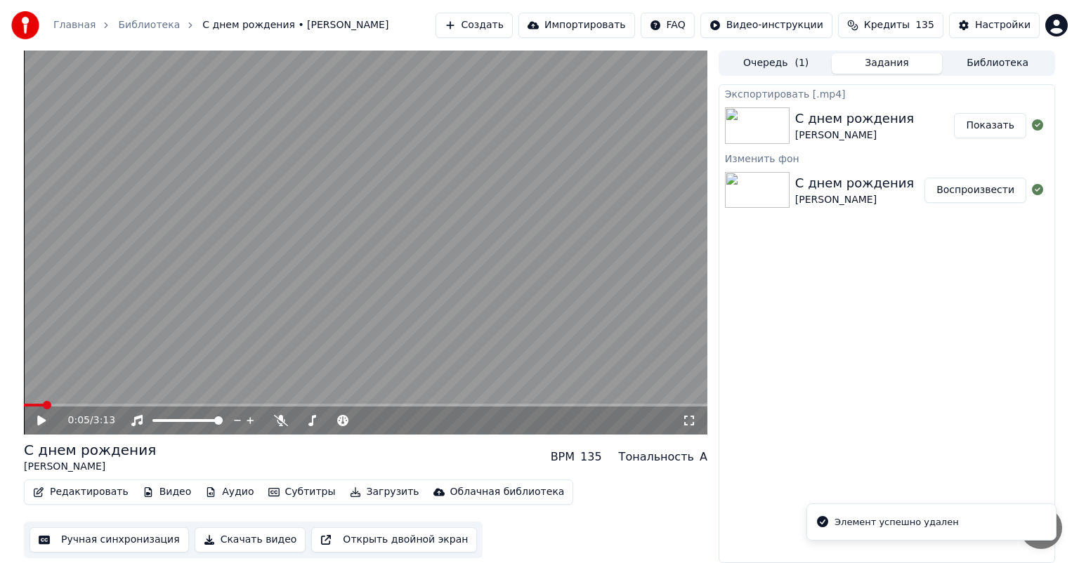
click at [154, 492] on button "Видео" at bounding box center [167, 492] width 60 height 20
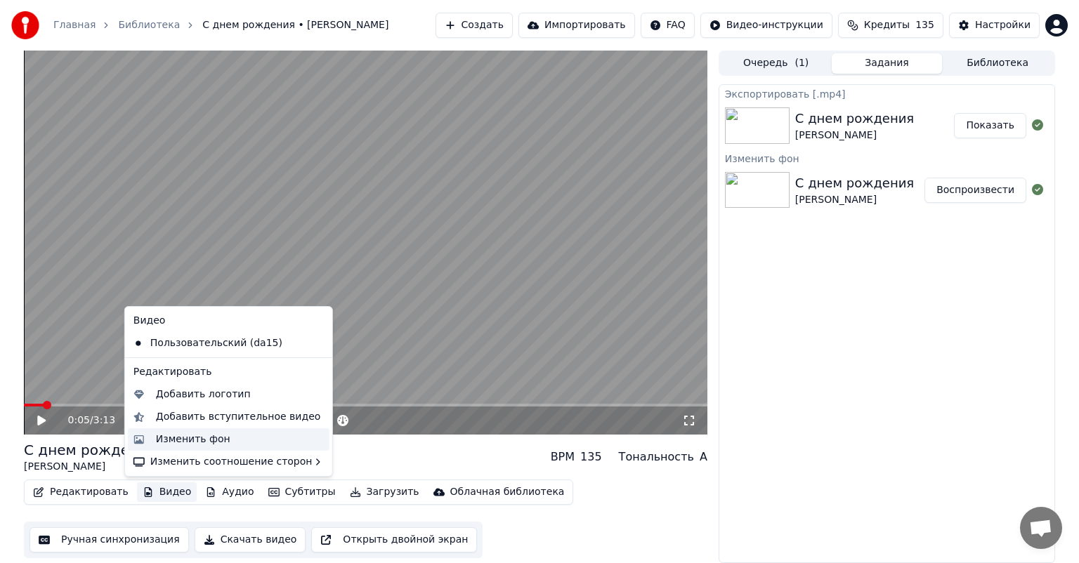
click at [233, 441] on div "Изменить фон" at bounding box center [240, 440] width 168 height 14
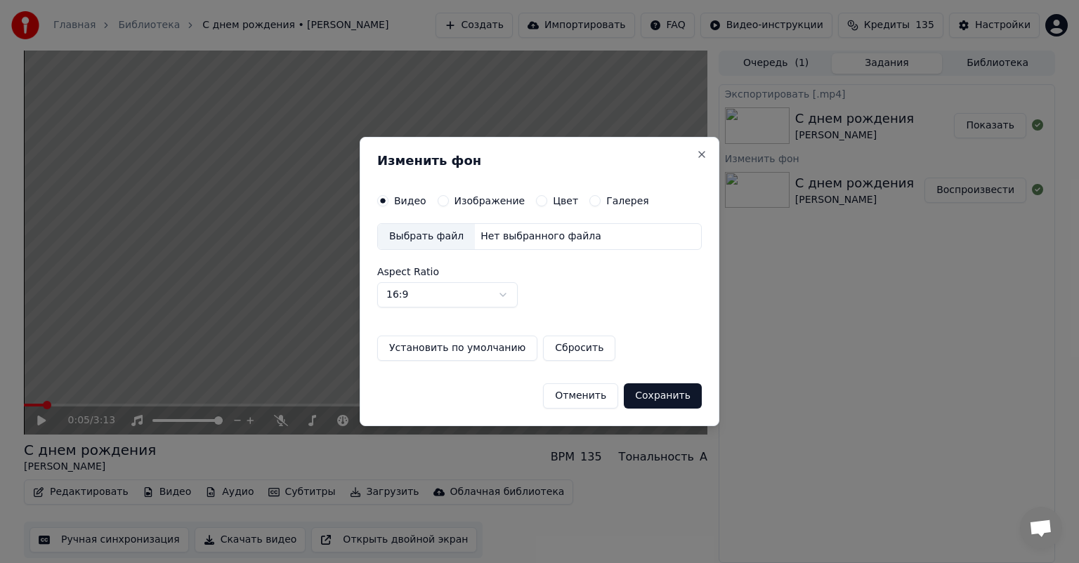
click at [417, 244] on div "Выбрать файл" at bounding box center [426, 236] width 97 height 25
click at [469, 196] on label "Изображение" at bounding box center [489, 201] width 71 height 10
click at [449, 196] on button "Изображение" at bounding box center [442, 200] width 11 height 11
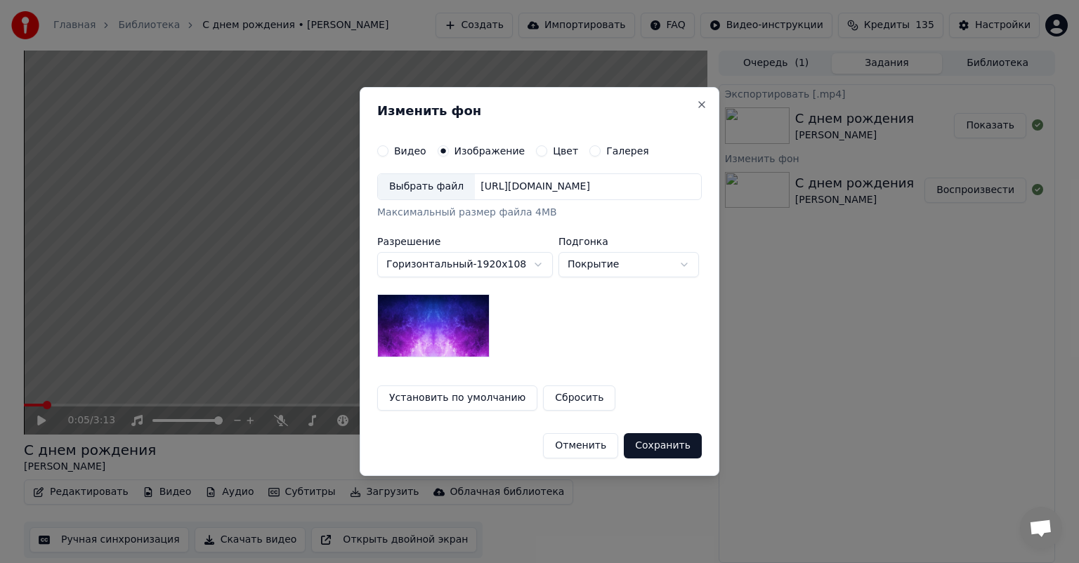
click at [435, 192] on div "Выбрать файл" at bounding box center [426, 186] width 97 height 25
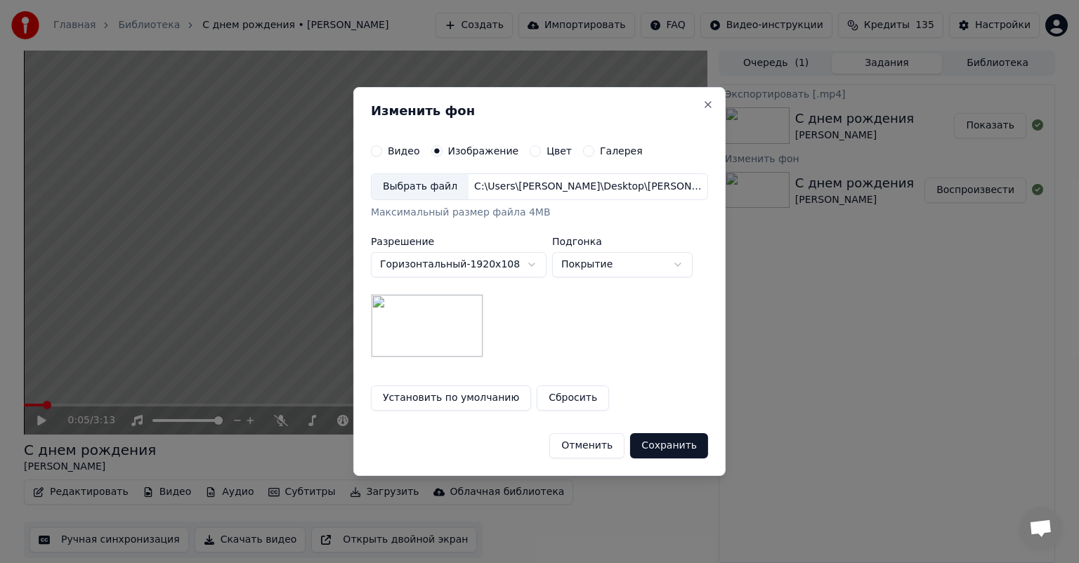
click at [675, 449] on button "Сохранить" at bounding box center [669, 445] width 78 height 25
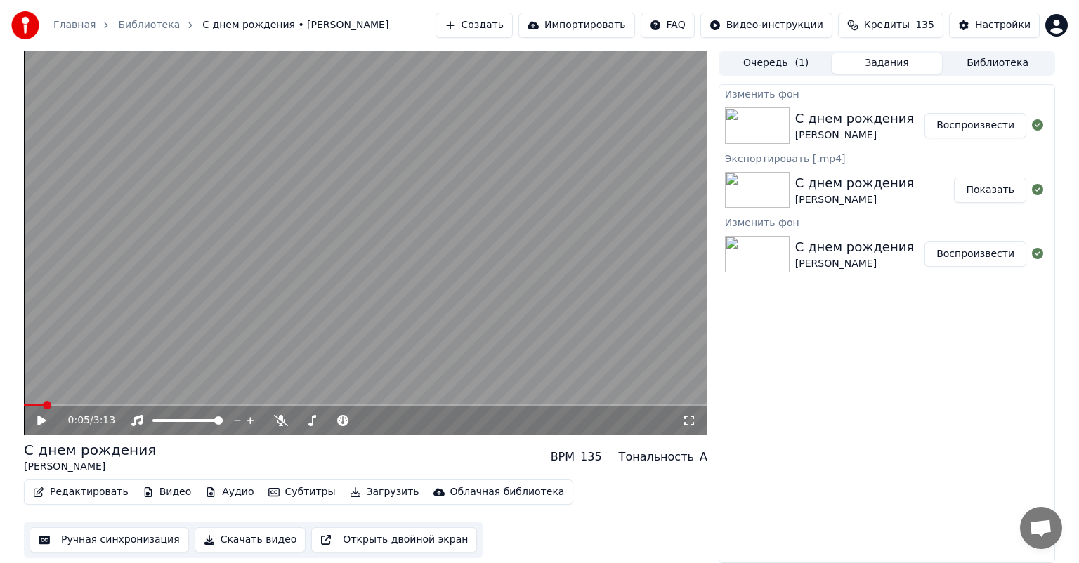
click at [154, 488] on button "Видео" at bounding box center [167, 492] width 60 height 20
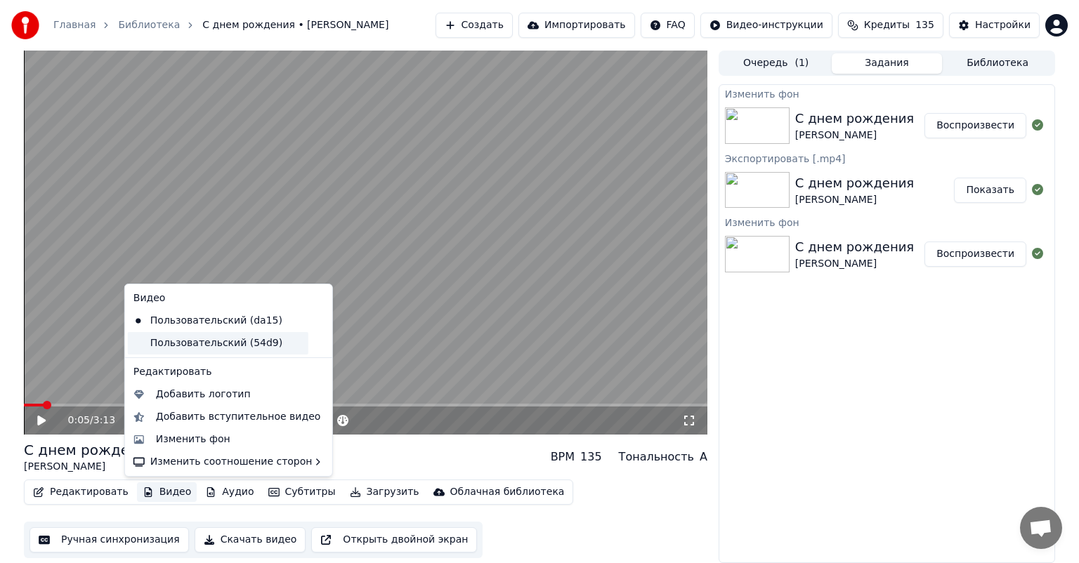
click at [197, 345] on div "Пользовательский (54d9)" at bounding box center [218, 343] width 180 height 22
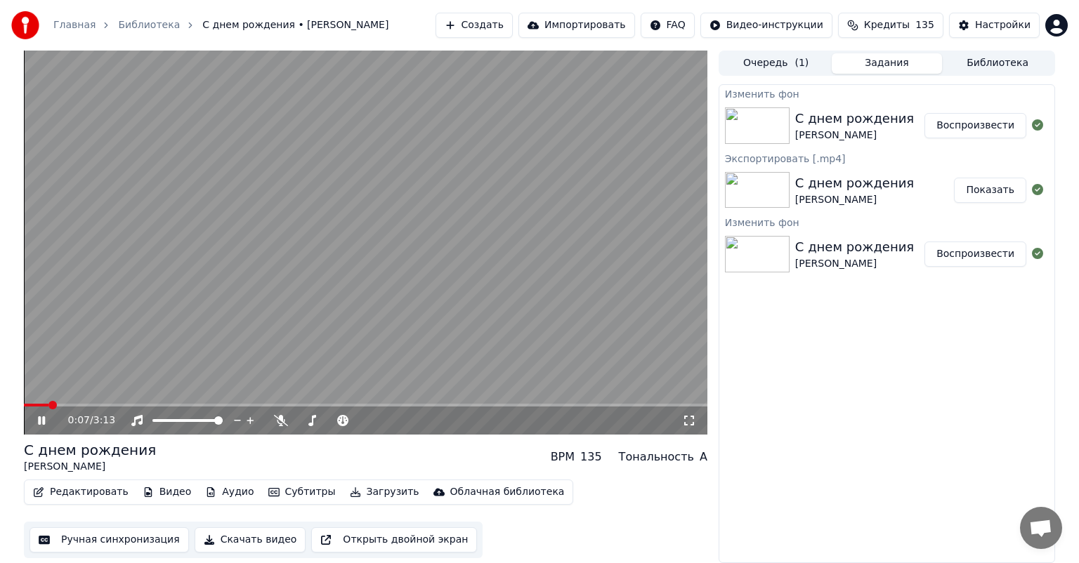
click at [449, 308] on video at bounding box center [365, 243] width 683 height 384
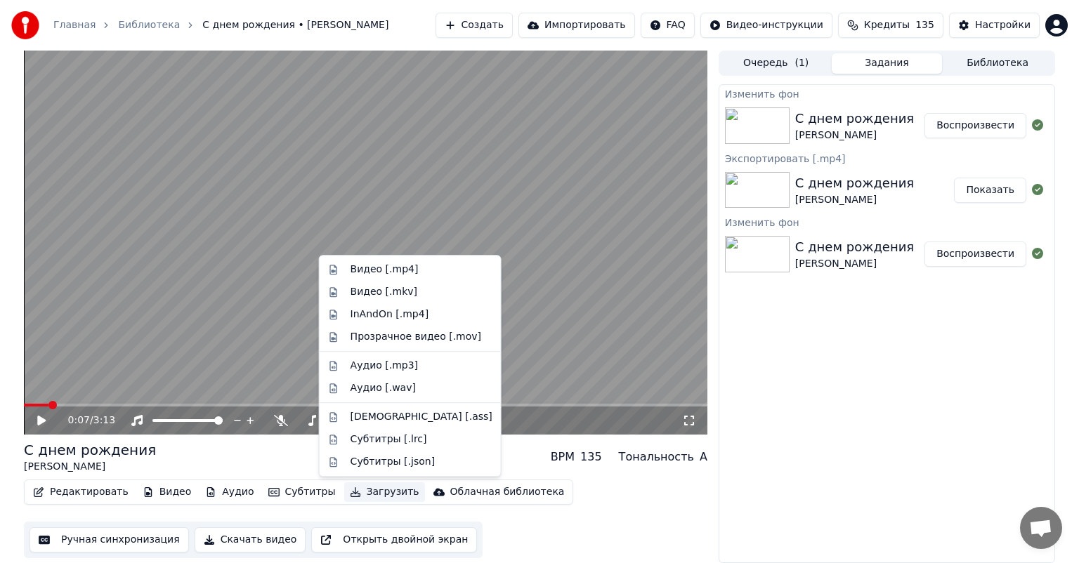
click at [363, 494] on button "Загрузить" at bounding box center [384, 492] width 81 height 20
click at [410, 265] on div "Видео [.mp4]" at bounding box center [421, 270] width 142 height 14
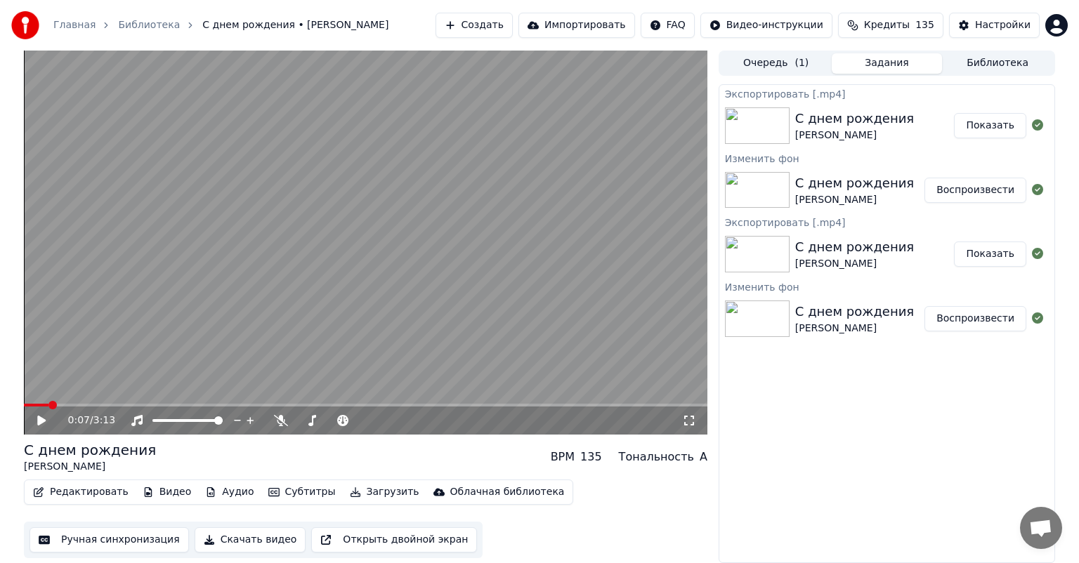
click at [979, 126] on button "Показать" at bounding box center [990, 125] width 72 height 25
click at [841, 437] on div "Экспортировать [.mp4] С днем рождения [PERSON_NAME] Показать [PERSON_NAME] днем…" at bounding box center [886, 323] width 336 height 479
click at [976, 74] on div "Очередь ( 1 ) Задания Библиотека" at bounding box center [886, 63] width 336 height 25
click at [977, 68] on button "Библиотека" at bounding box center [997, 63] width 111 height 20
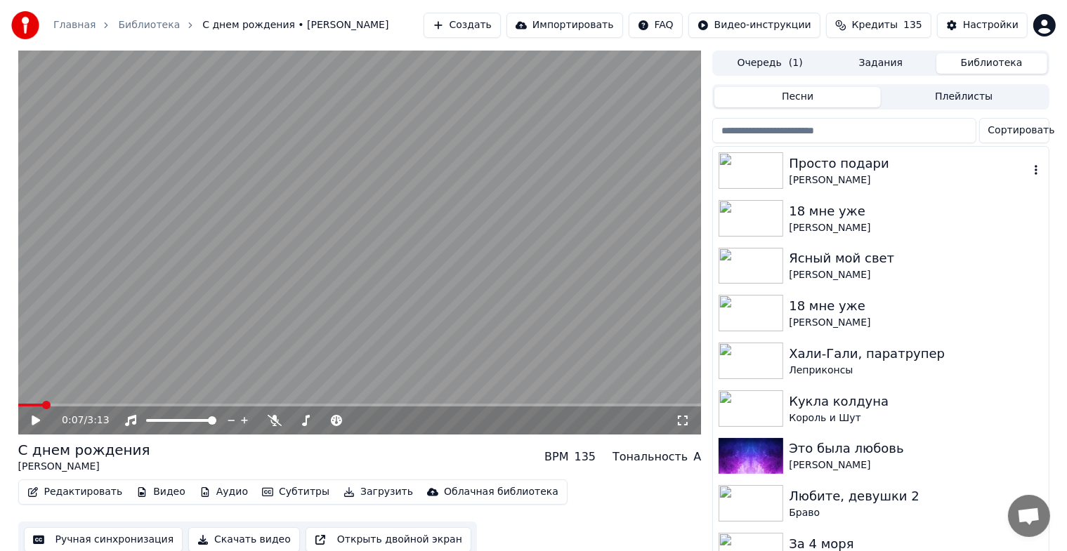
click at [772, 173] on img at bounding box center [750, 170] width 65 height 37
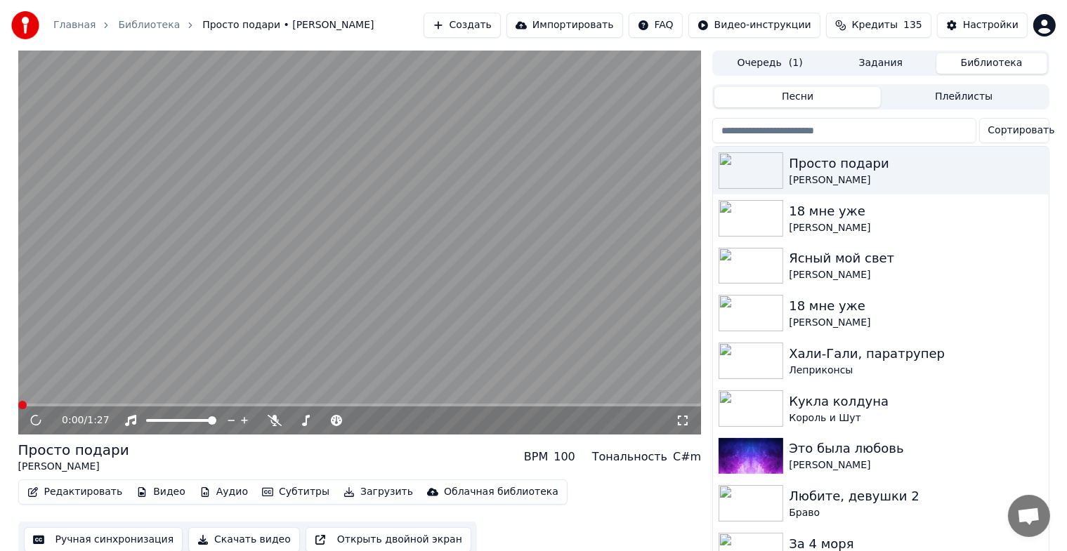
click at [433, 284] on video at bounding box center [359, 243] width 683 height 384
click at [159, 494] on button "Видео" at bounding box center [161, 492] width 60 height 20
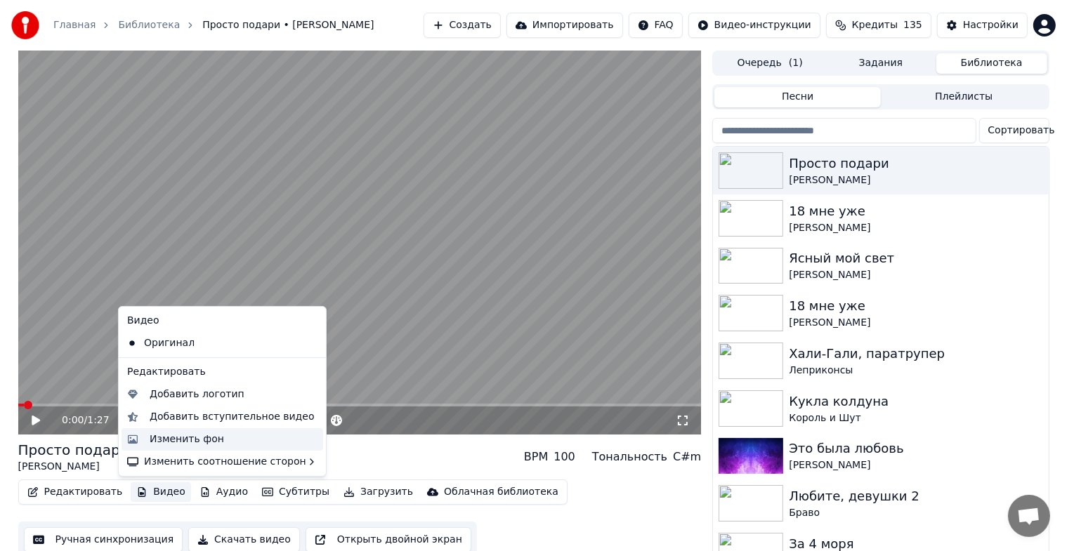
click at [202, 433] on div "Изменить фон" at bounding box center [187, 440] width 74 height 14
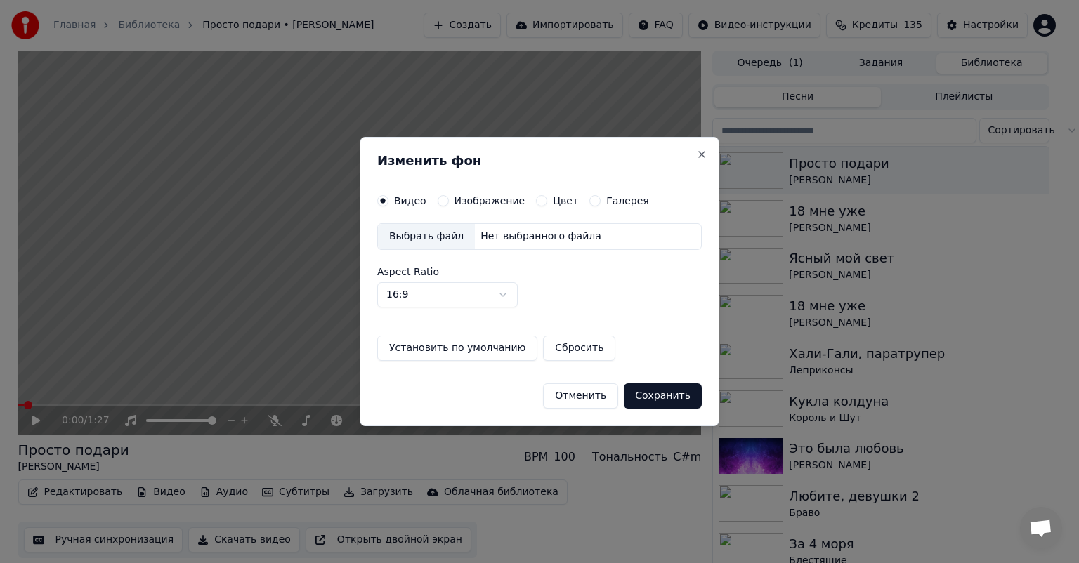
click at [442, 195] on button "Изображение" at bounding box center [442, 200] width 11 height 11
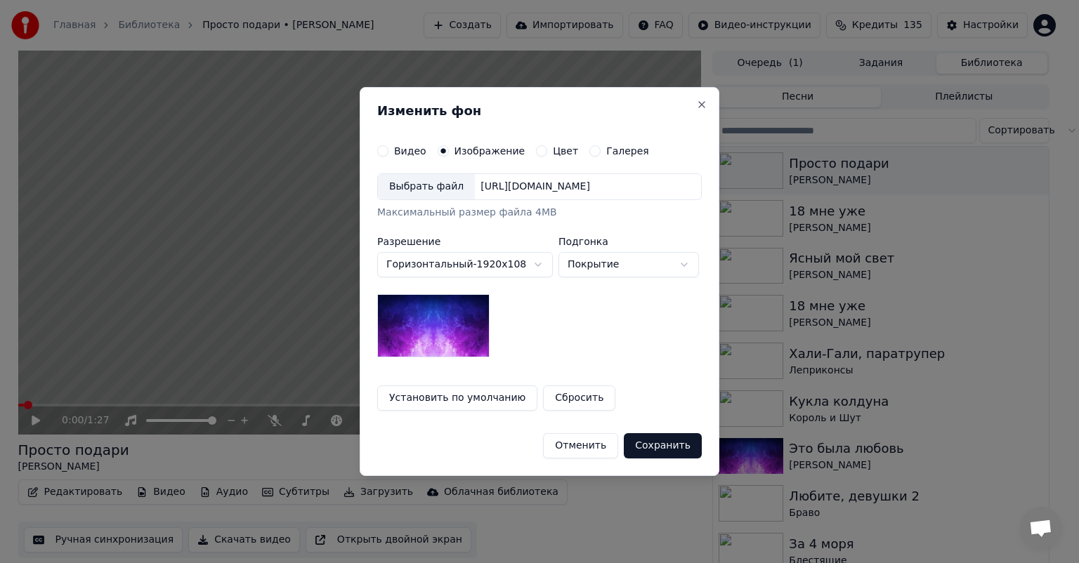
click at [435, 192] on div "Выбрать файл" at bounding box center [426, 186] width 97 height 25
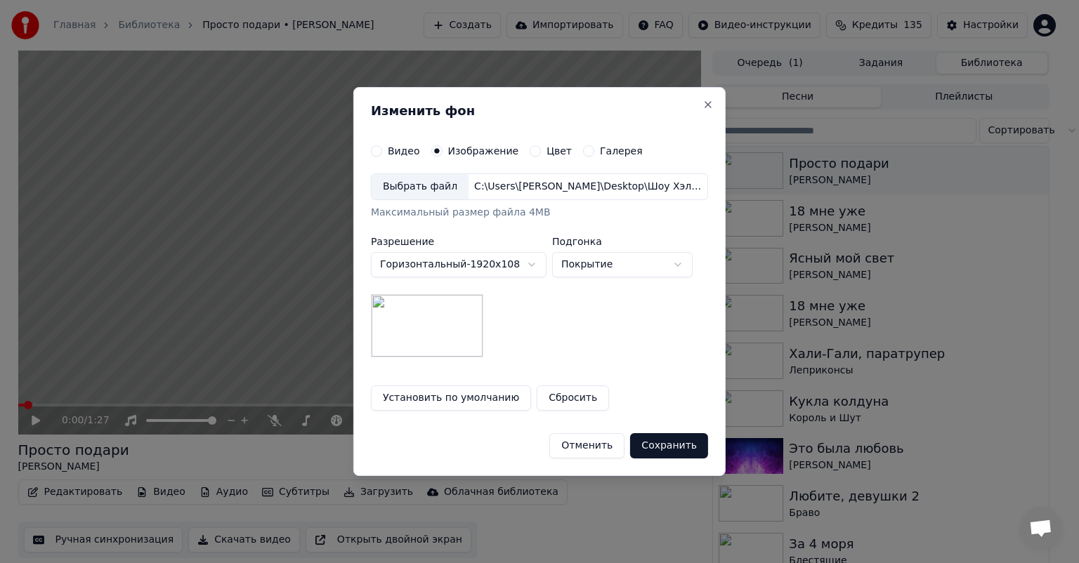
click at [667, 447] on button "Сохранить" at bounding box center [669, 445] width 78 height 25
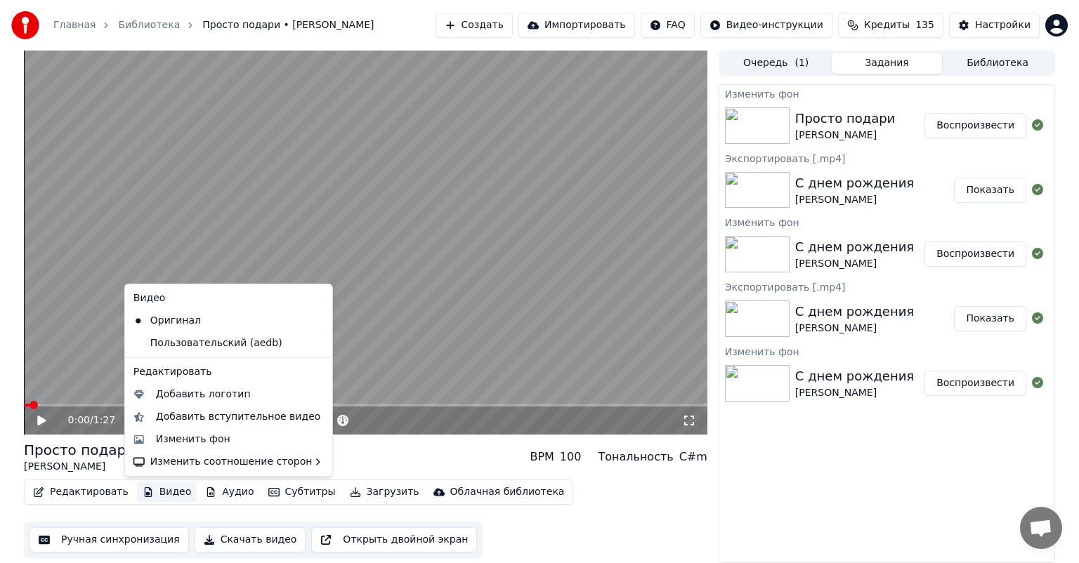
click at [166, 492] on button "Видео" at bounding box center [167, 492] width 60 height 20
click at [236, 345] on div "Пользовательский (aedb)" at bounding box center [218, 343] width 180 height 22
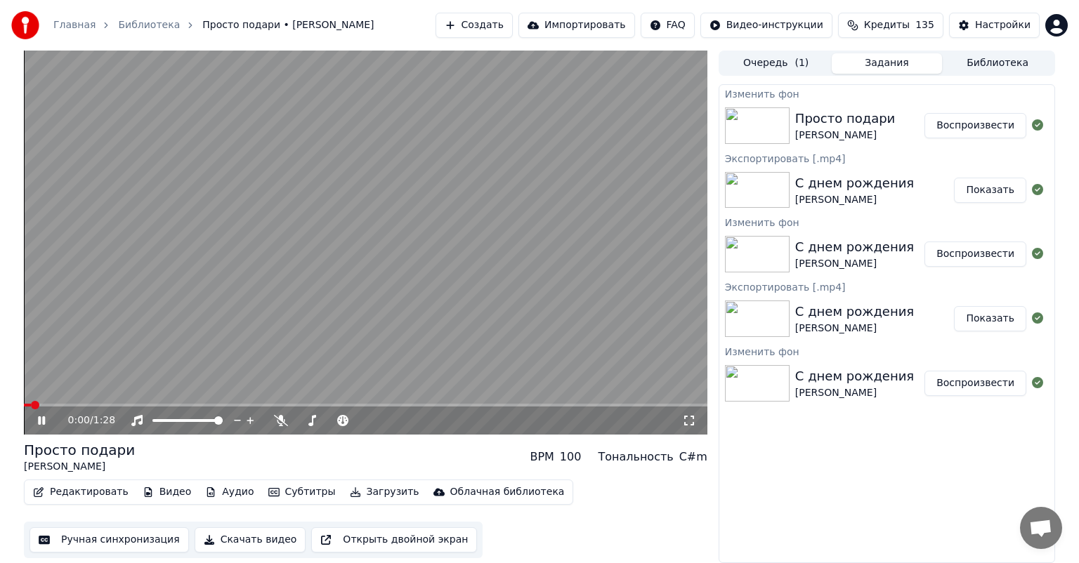
click at [483, 269] on video at bounding box center [365, 243] width 683 height 384
click at [977, 128] on button "Воспроизвести" at bounding box center [975, 125] width 102 height 25
click at [385, 191] on video at bounding box center [365, 243] width 683 height 384
click at [414, 232] on video at bounding box center [365, 243] width 683 height 384
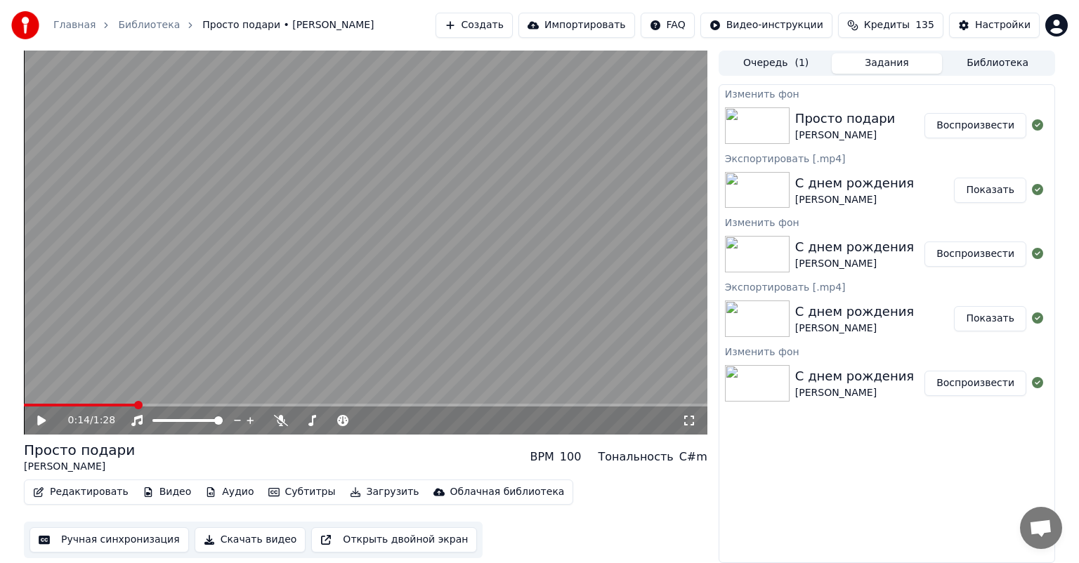
click at [344, 493] on button "Загрузить" at bounding box center [384, 492] width 81 height 20
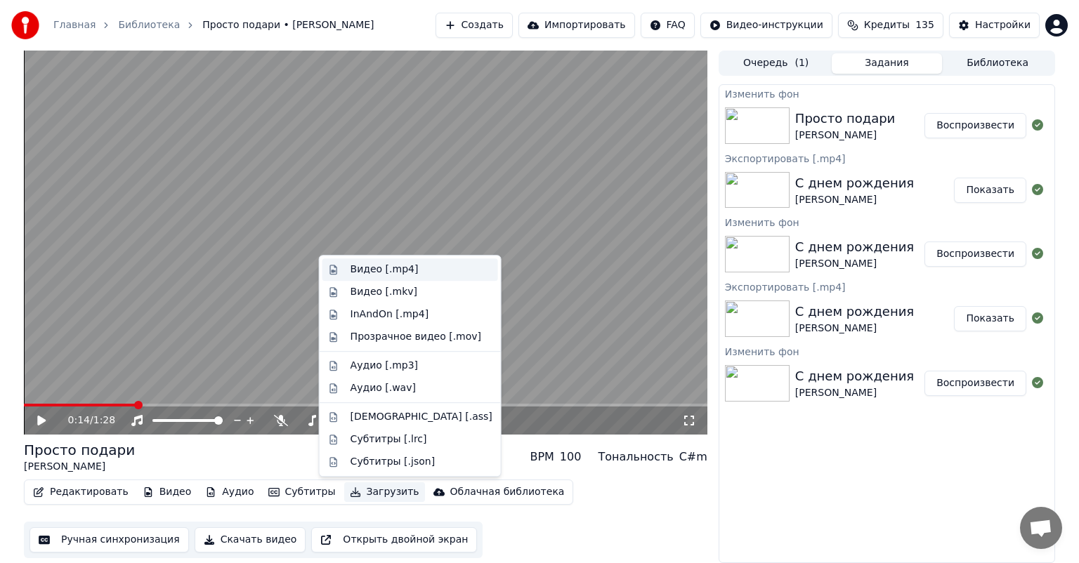
click at [393, 267] on div "Видео [.mp4]" at bounding box center [384, 270] width 68 height 14
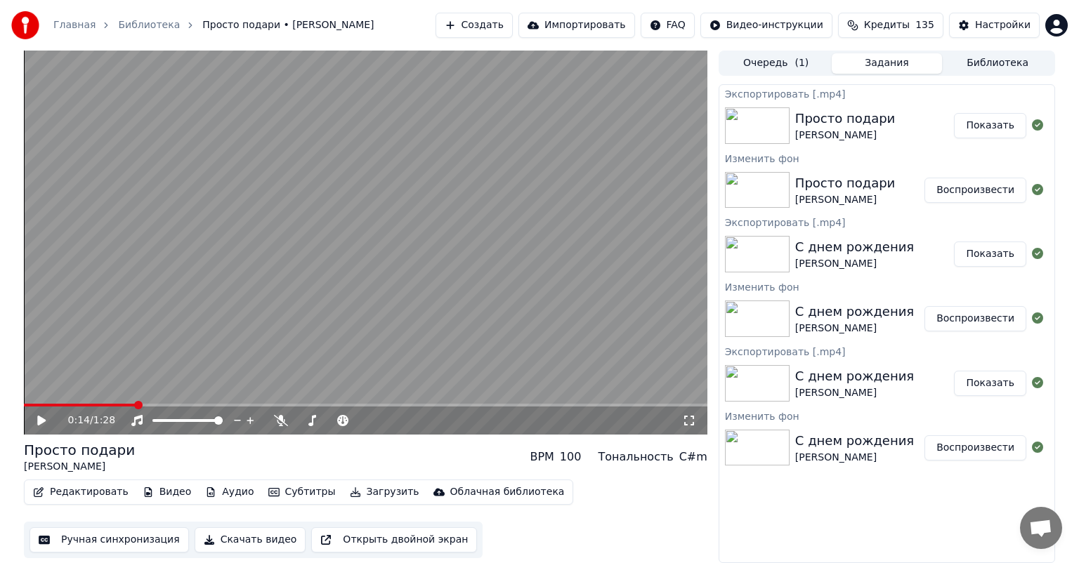
click at [974, 132] on button "Показать" at bounding box center [990, 125] width 72 height 25
click at [991, 131] on button "Показать" at bounding box center [990, 125] width 72 height 25
